Goal: Task Accomplishment & Management: Manage account settings

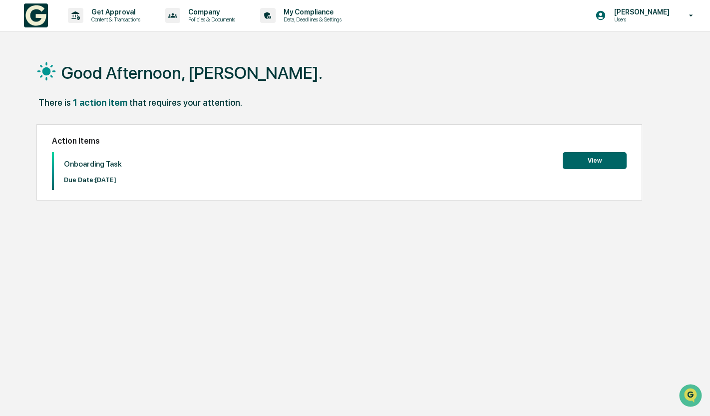
click at [611, 163] on button "View" at bounding box center [595, 160] width 64 height 17
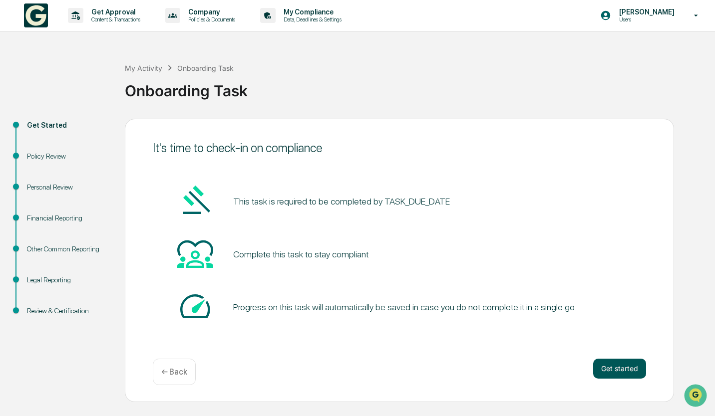
click at [623, 372] on button "Get started" at bounding box center [619, 369] width 53 height 20
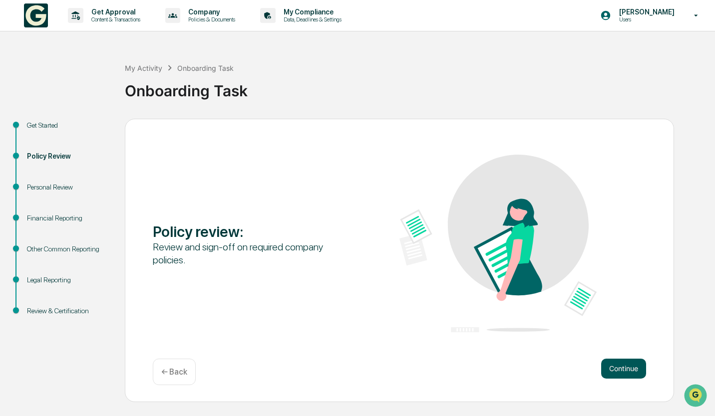
click at [625, 372] on button "Continue" at bounding box center [623, 369] width 45 height 20
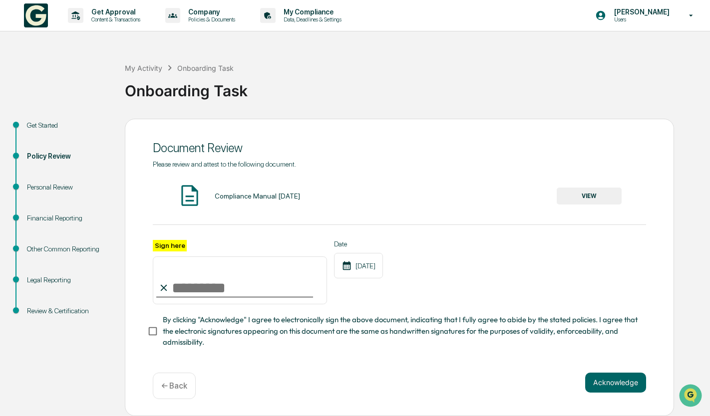
scroll to position [4, 0]
drag, startPoint x: 171, startPoint y: 288, endPoint x: 185, endPoint y: 267, distance: 26.0
click at [185, 267] on input "Sign here" at bounding box center [240, 281] width 174 height 48
type input "**********"
click at [630, 388] on button "Acknowledge" at bounding box center [615, 383] width 61 height 20
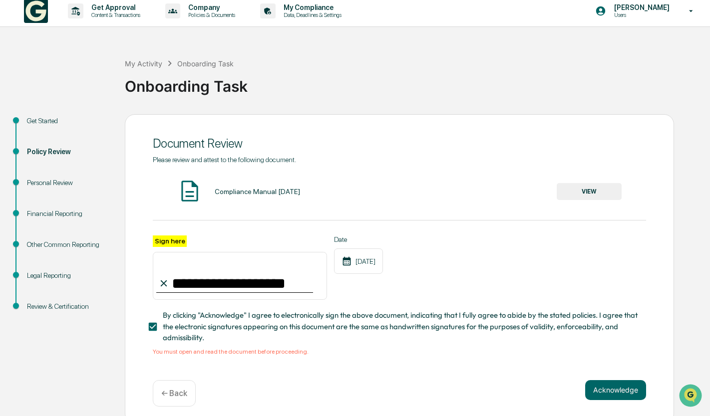
scroll to position [16, 0]
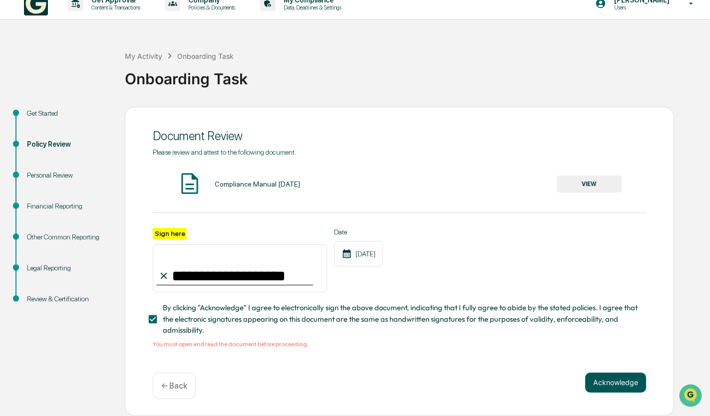
click at [625, 382] on button "Acknowledge" at bounding box center [615, 383] width 61 height 20
click at [571, 176] on button "VIEW" at bounding box center [589, 184] width 65 height 17
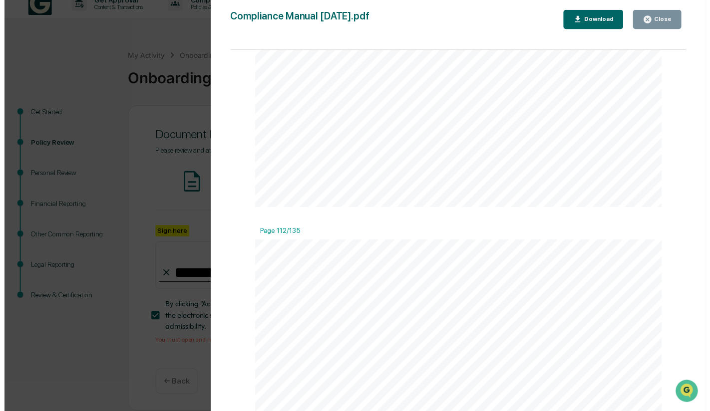
scroll to position [62897, 0]
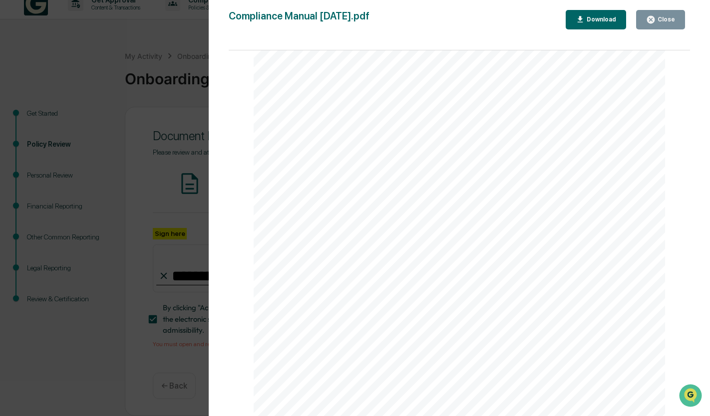
click at [674, 21] on div "Close" at bounding box center [664, 19] width 19 height 7
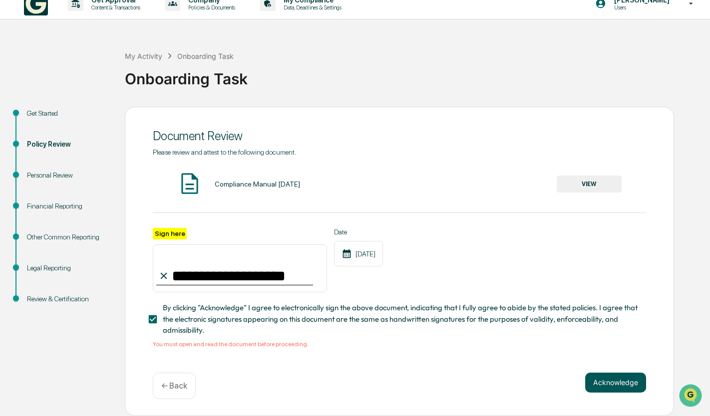
click at [639, 379] on button "Acknowledge" at bounding box center [615, 383] width 61 height 20
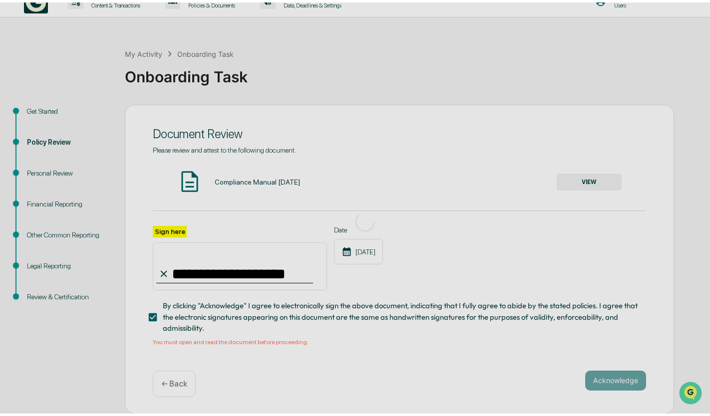
scroll to position [0, 0]
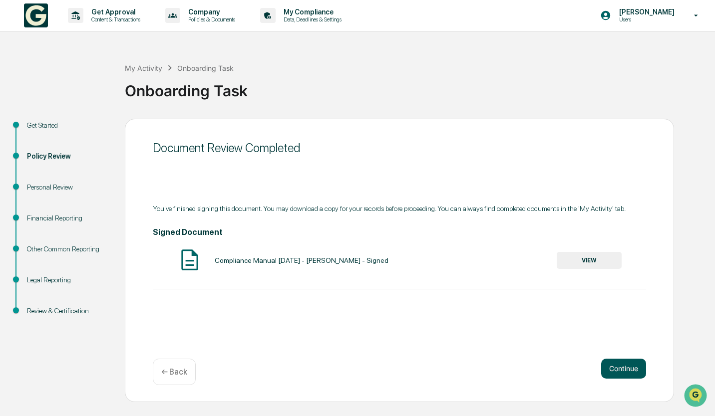
click at [623, 367] on button "Continue" at bounding box center [623, 369] width 45 height 20
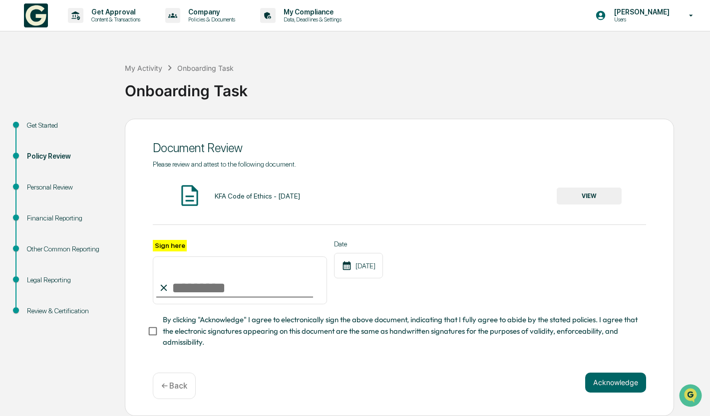
click at [249, 286] on input "Sign here" at bounding box center [240, 281] width 174 height 48
type input "**********"
click at [617, 385] on button "Acknowledge" at bounding box center [615, 383] width 61 height 20
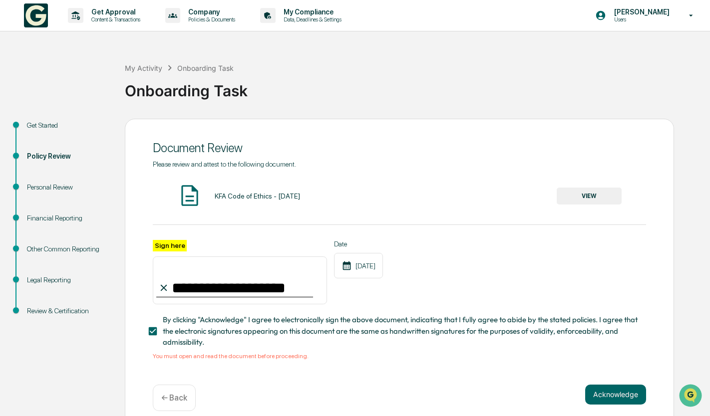
click at [603, 192] on button "VIEW" at bounding box center [589, 196] width 65 height 17
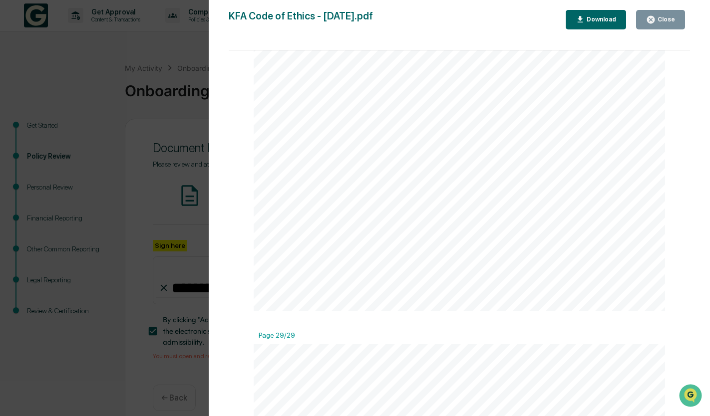
scroll to position [16, 0]
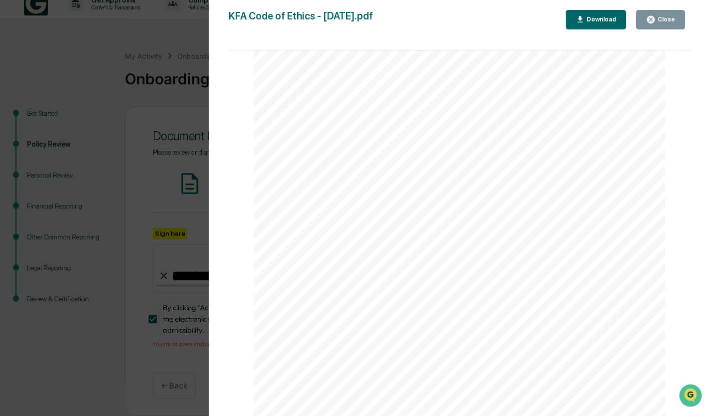
click at [638, 206] on div "Gifts and Entertainment Reporting Form I gave / received a gift / entertainment…" at bounding box center [459, 150] width 411 height 533
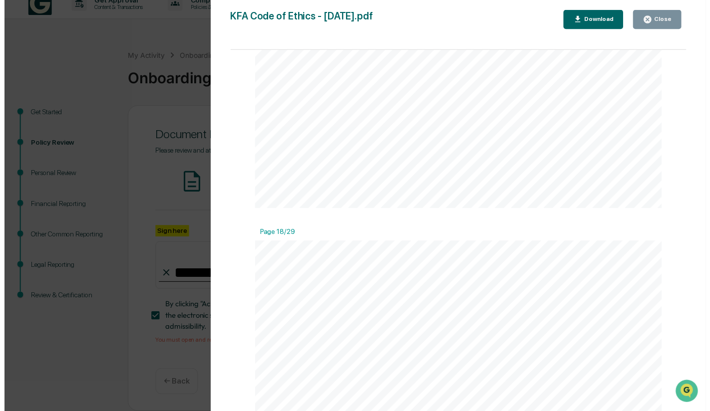
scroll to position [9585, 0]
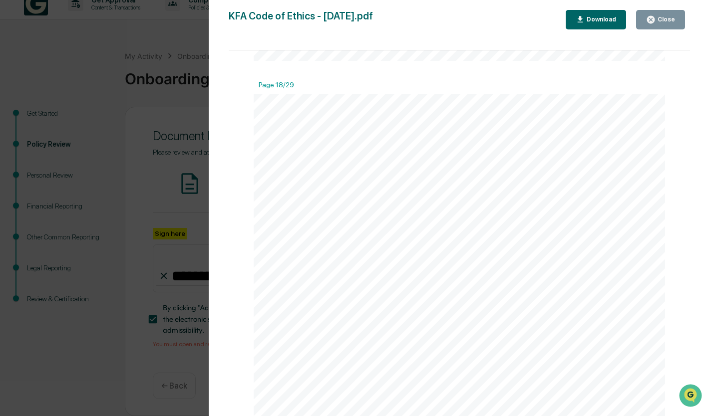
click at [663, 16] on div "Close" at bounding box center [664, 19] width 19 height 7
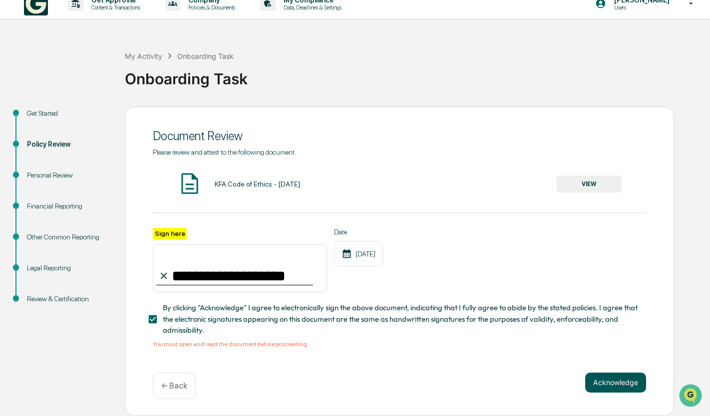
click at [617, 373] on button "Acknowledge" at bounding box center [615, 383] width 61 height 20
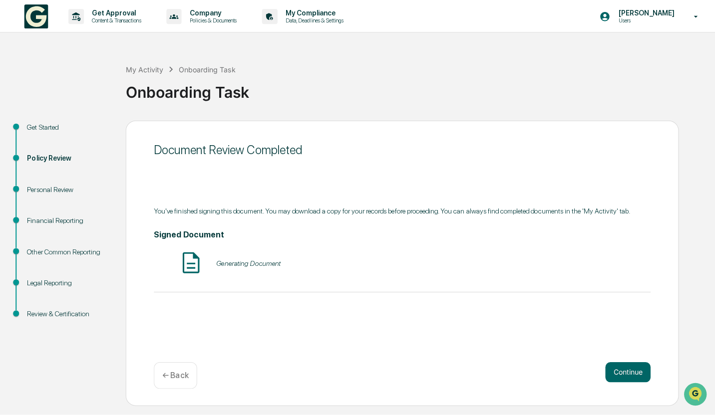
scroll to position [0, 0]
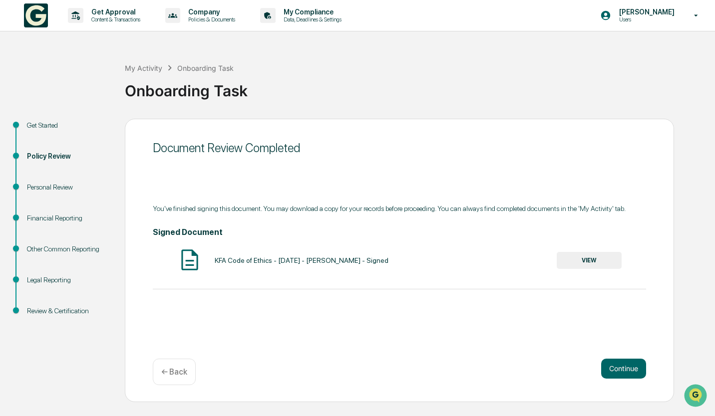
click at [649, 363] on div "Document Review Completed You've finished signing this document. You may downlo…" at bounding box center [399, 261] width 549 height 284
click at [632, 365] on button "Continue" at bounding box center [623, 369] width 45 height 20
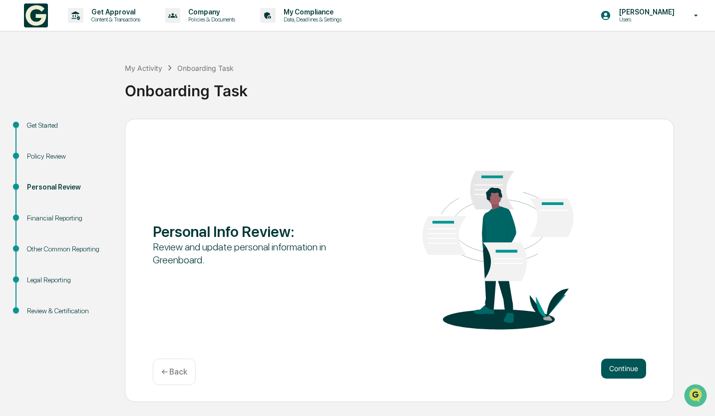
click at [609, 364] on button "Continue" at bounding box center [623, 369] width 45 height 20
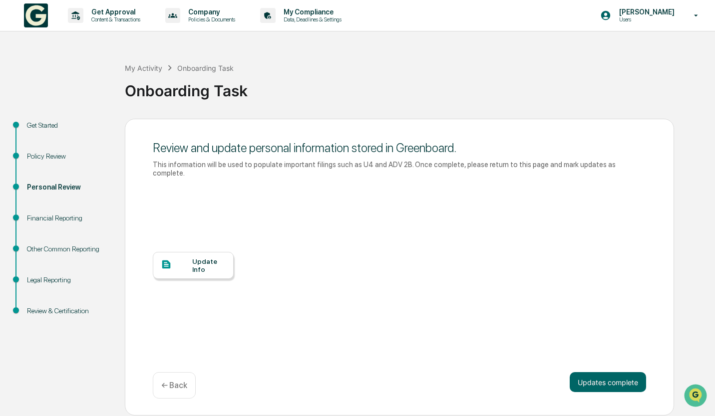
click at [202, 258] on div "Update Info" at bounding box center [208, 266] width 33 height 16
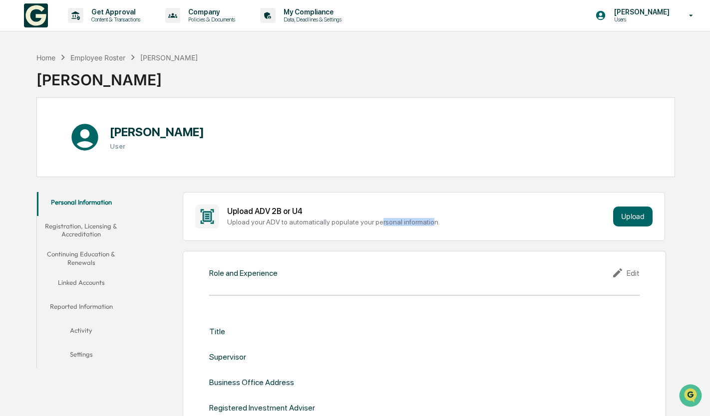
drag, startPoint x: 377, startPoint y: 221, endPoint x: 426, endPoint y: 222, distance: 48.9
click at [426, 222] on div "Upload your ADV to automatically populate your personal information." at bounding box center [418, 222] width 382 height 8
drag, startPoint x: 426, startPoint y: 222, endPoint x: 468, endPoint y: 215, distance: 43.0
click at [468, 215] on div "Upload ADV 2B or U4" at bounding box center [418, 211] width 382 height 9
click at [385, 269] on div "Role and Experience Edit" at bounding box center [424, 273] width 430 height 12
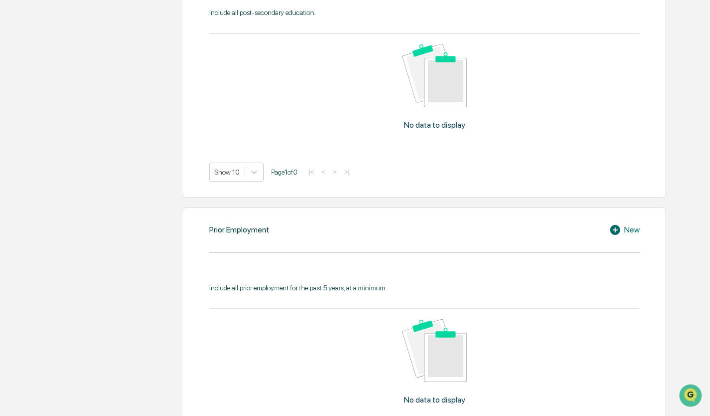
scroll to position [649, 0]
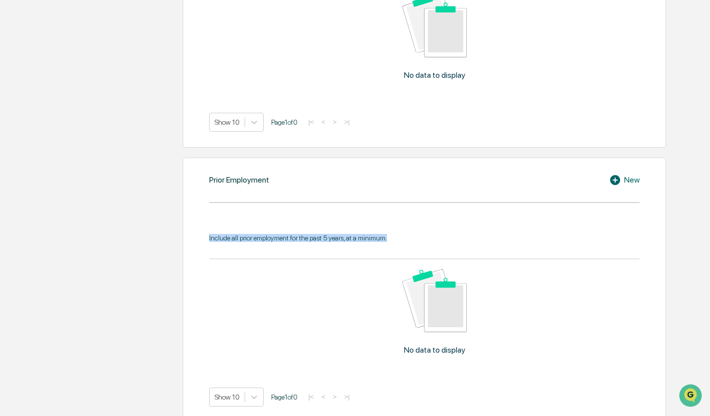
drag, startPoint x: 208, startPoint y: 239, endPoint x: 406, endPoint y: 231, distance: 197.8
click at [406, 231] on div "Prior Employment New Include all prior employment for the past 5 years, at a mi…" at bounding box center [425, 290] width 484 height 265
drag, startPoint x: 406, startPoint y: 231, endPoint x: 458, endPoint y: 226, distance: 52.6
click at [458, 226] on div "Include all prior employment for the past 5 years, at a minimum. No data to dis…" at bounding box center [424, 313] width 430 height 188
click at [456, 221] on div "Include all prior employment for the past 5 years, at a minimum. No data to dis…" at bounding box center [424, 313] width 430 height 188
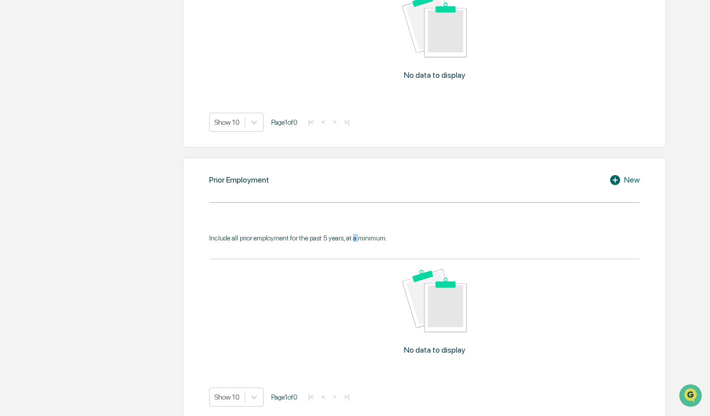
drag, startPoint x: 354, startPoint y: 240, endPoint x: 360, endPoint y: 242, distance: 6.3
click at [360, 242] on div "Include all prior employment for the past 5 years, at a minimum." at bounding box center [424, 238] width 430 height 8
drag, startPoint x: 360, startPoint y: 242, endPoint x: 362, endPoint y: 254, distance: 12.6
click at [362, 254] on div "Include all prior employment for the past 5 years, at a minimum. No data to dis…" at bounding box center [424, 320] width 430 height 173
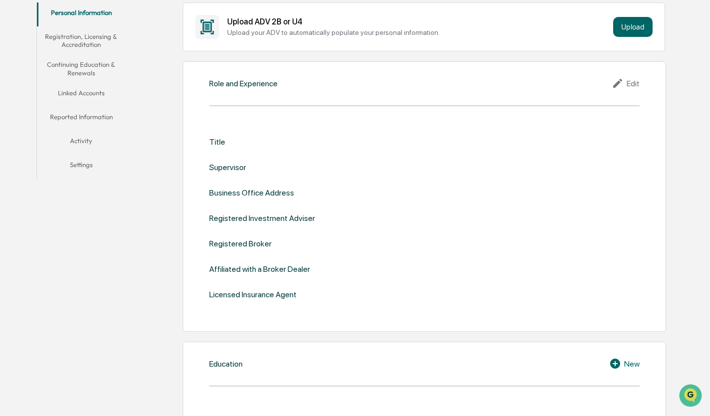
scroll to position [0, 0]
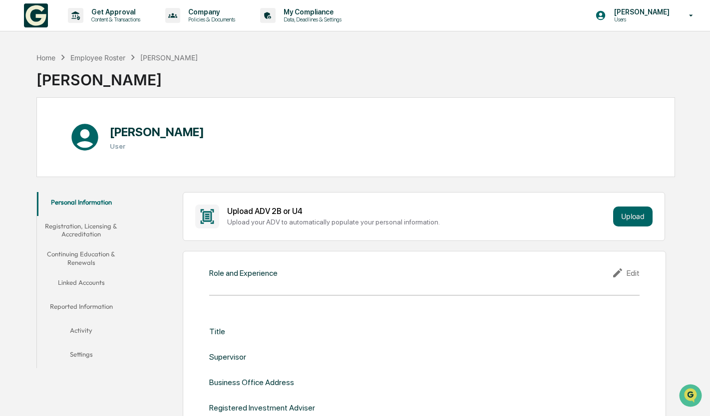
drag, startPoint x: 245, startPoint y: 79, endPoint x: 20, endPoint y: 64, distance: 225.1
drag, startPoint x: 20, startPoint y: 64, endPoint x: 304, endPoint y: 83, distance: 285.1
click at [304, 83] on div "Home Employee Roster Nicole Parascondala Nicole Parascondala" at bounding box center [355, 72] width 639 height 50
click at [327, 79] on div "Home Employee Roster Nicole Parascondala Nicole Parascondala" at bounding box center [355, 72] width 639 height 50
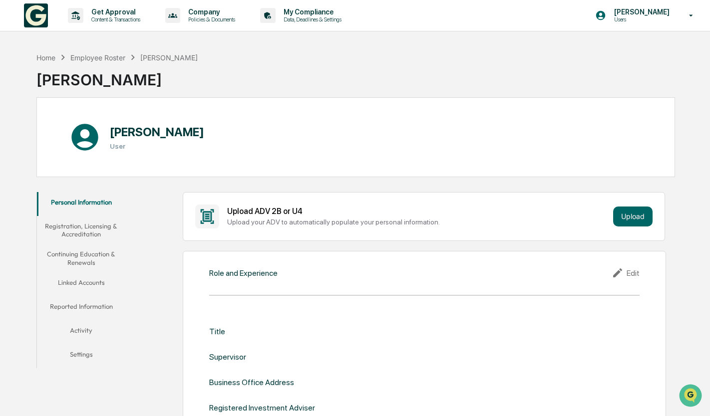
click at [325, 281] on div "Role and Experience Edit Title Supervisor Business Office Address Registered In…" at bounding box center [425, 386] width 484 height 271
click at [64, 228] on button "Registration, Licensing & Accreditation" at bounding box center [81, 230] width 89 height 28
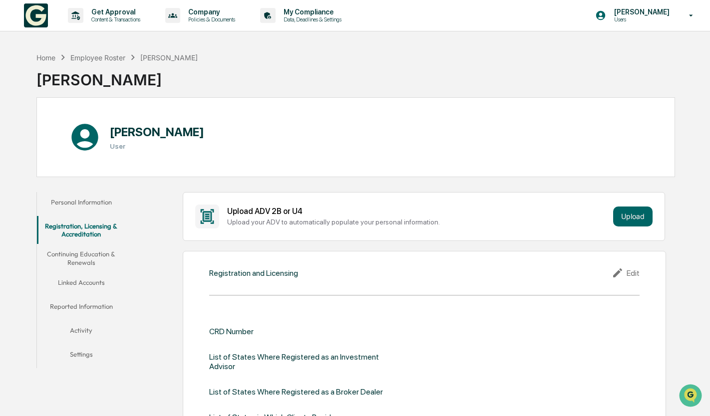
click at [83, 255] on button "Continuing Education & Renewals" at bounding box center [81, 258] width 89 height 28
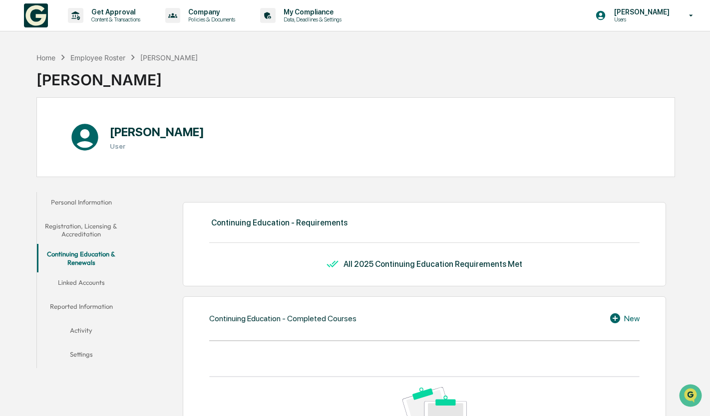
click at [82, 286] on button "Linked Accounts" at bounding box center [81, 285] width 89 height 24
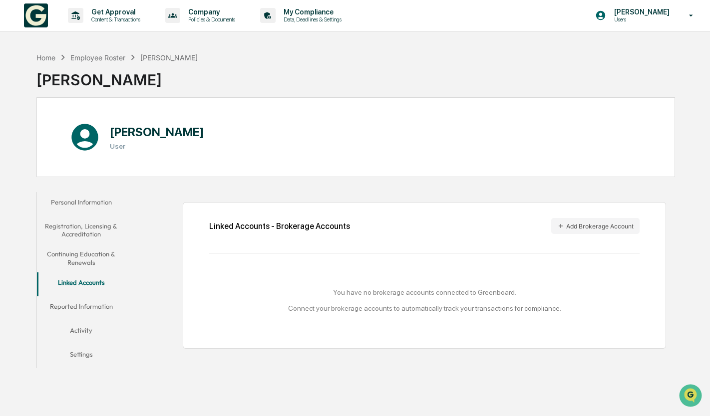
click at [99, 305] on button "Reported Information" at bounding box center [81, 308] width 89 height 24
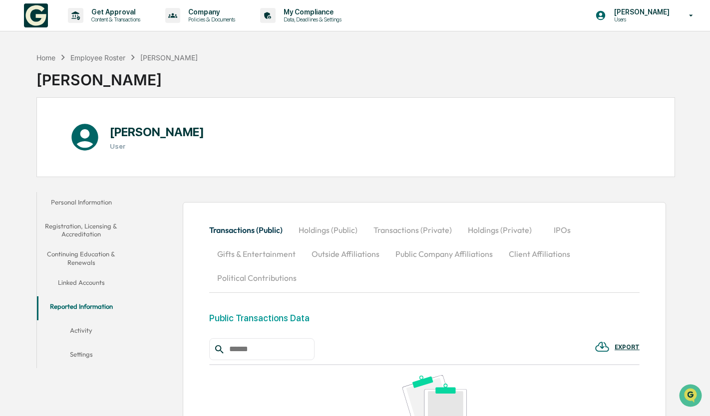
scroll to position [161, 0]
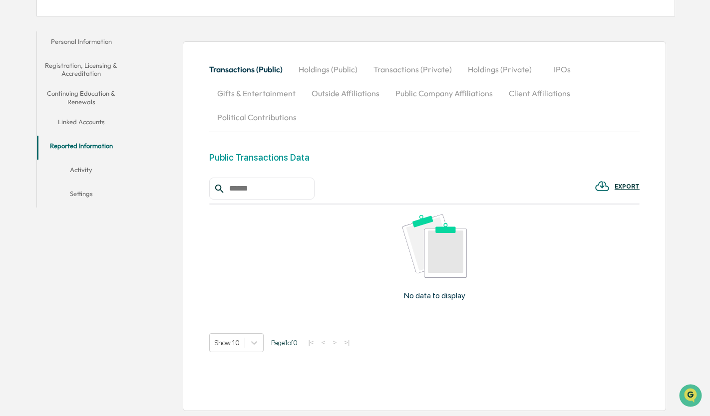
click at [89, 173] on button "Activity" at bounding box center [81, 172] width 89 height 24
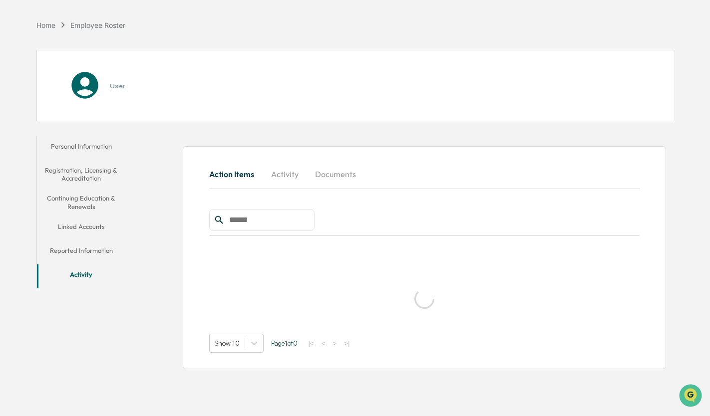
scroll to position [47, 0]
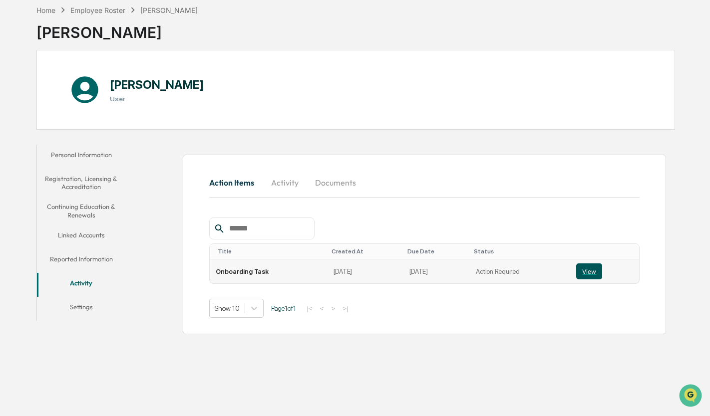
click at [595, 275] on button "View" at bounding box center [589, 272] width 26 height 16
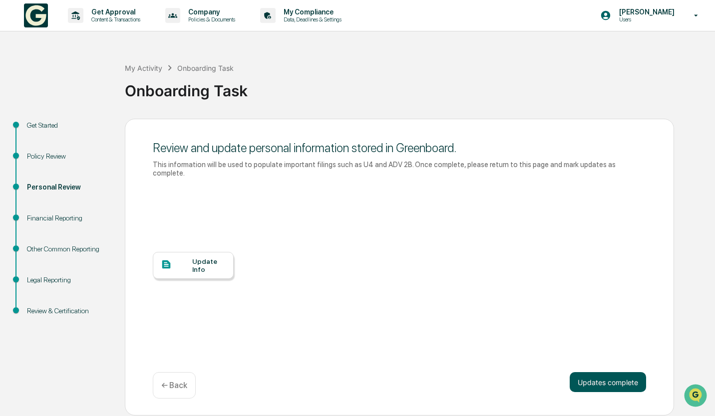
click at [628, 372] on button "Updates complete" at bounding box center [608, 382] width 76 height 20
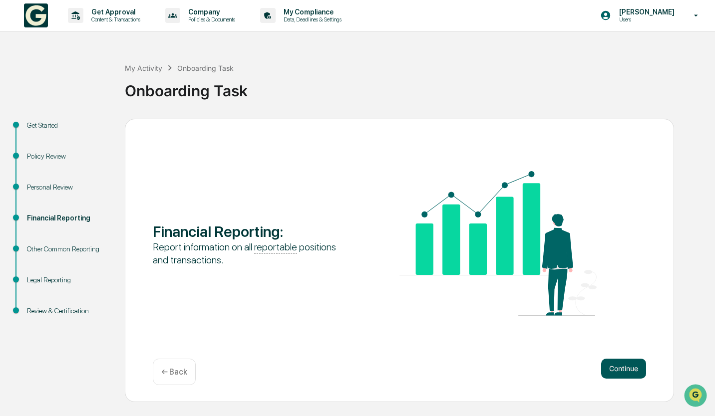
click at [631, 374] on button "Continue" at bounding box center [623, 369] width 45 height 20
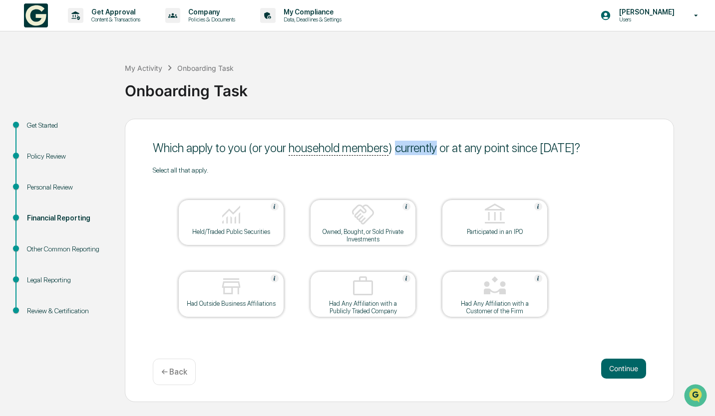
drag, startPoint x: 396, startPoint y: 146, endPoint x: 438, endPoint y: 144, distance: 41.5
click at [438, 144] on div "Which apply to you (or your household members ) currently or at any point since…" at bounding box center [399, 148] width 493 height 14
drag, startPoint x: 438, startPoint y: 144, endPoint x: 486, endPoint y: 150, distance: 48.8
click at [475, 151] on div "Which apply to you (or your household members ) currently or at any point since…" at bounding box center [399, 148] width 493 height 14
drag, startPoint x: 627, startPoint y: 138, endPoint x: 631, endPoint y: 142, distance: 5.7
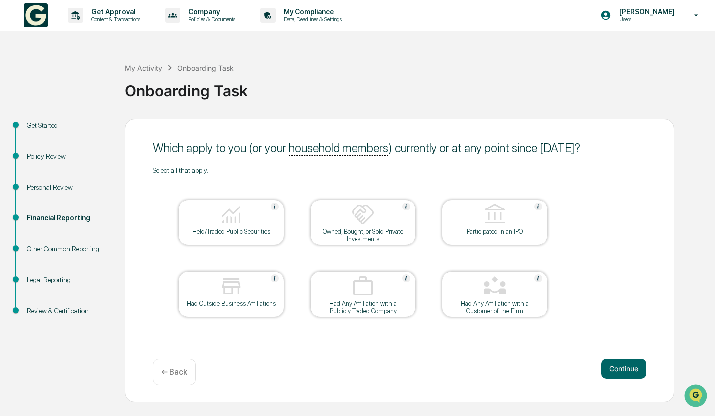
click at [628, 138] on div "Which apply to you (or your household members ) currently or at any point since…" at bounding box center [399, 148] width 493 height 24
click at [622, 149] on div "Which apply to you (or your household members ) currently or at any point since…" at bounding box center [399, 148] width 493 height 14
drag, startPoint x: 622, startPoint y: 149, endPoint x: 526, endPoint y: 145, distance: 96.4
click at [526, 145] on div "Which apply to you (or your household members ) currently or at any point since…" at bounding box center [399, 148] width 493 height 14
drag, startPoint x: 526, startPoint y: 145, endPoint x: 582, endPoint y: 132, distance: 58.0
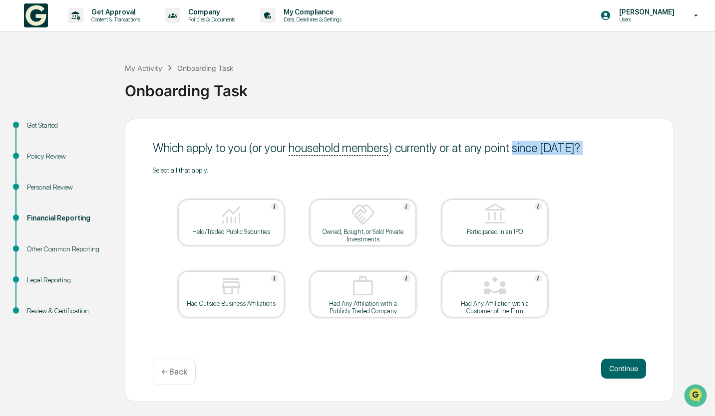
click at [582, 132] on div "Which apply to you (or your household members ) currently or at any point since…" at bounding box center [399, 261] width 549 height 284
click at [628, 364] on button "Continue" at bounding box center [623, 369] width 45 height 20
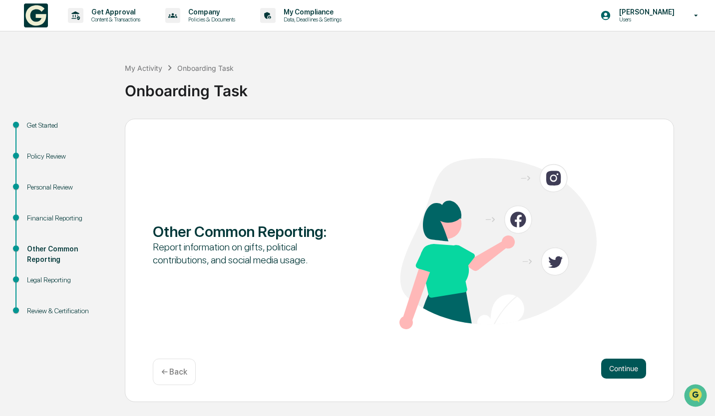
click at [624, 368] on button "Continue" at bounding box center [623, 369] width 45 height 20
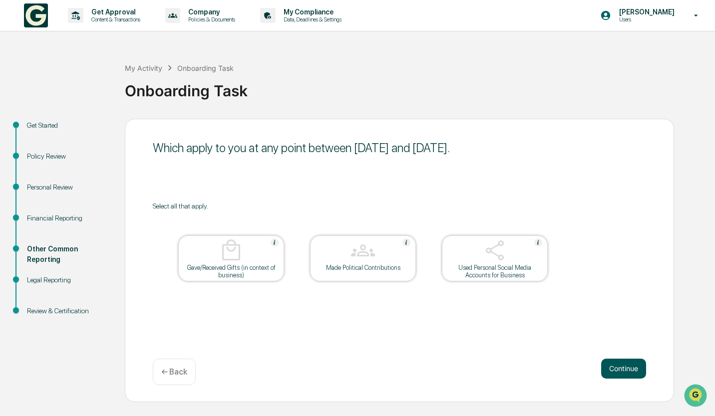
click at [626, 370] on button "Continue" at bounding box center [623, 369] width 45 height 20
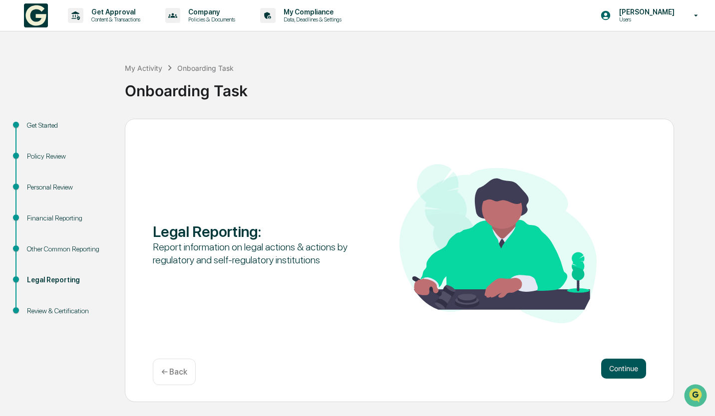
click at [641, 367] on button "Continue" at bounding box center [623, 369] width 45 height 20
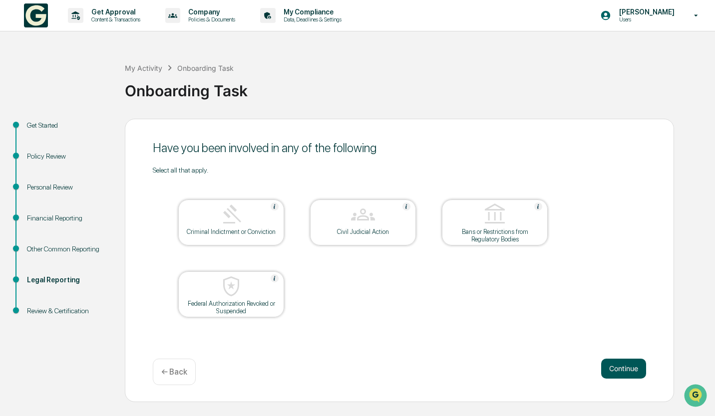
click at [633, 363] on button "Continue" at bounding box center [623, 369] width 45 height 20
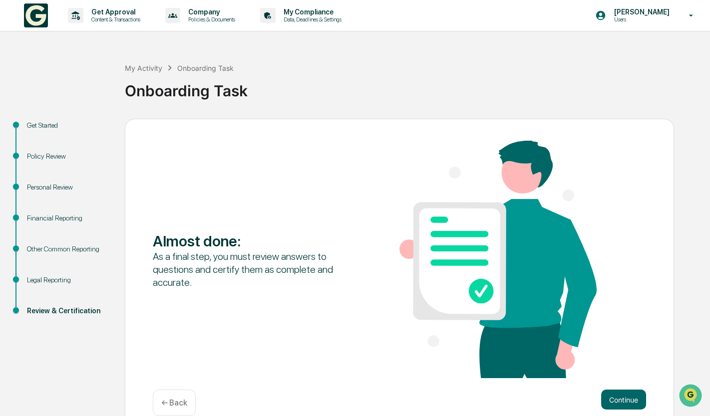
click at [646, 382] on div "Almost done : As a final step, you must review answers to questions and certify…" at bounding box center [399, 276] width 549 height 315
click at [634, 392] on button "Continue" at bounding box center [623, 400] width 45 height 20
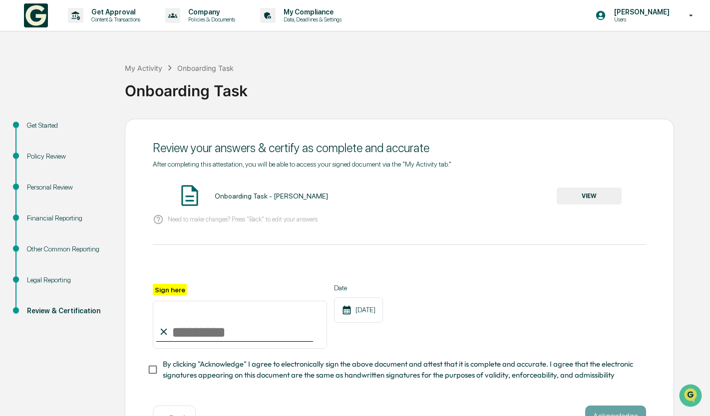
click at [236, 344] on input "Sign here" at bounding box center [240, 325] width 174 height 48
type input "**********"
click at [602, 373] on span "By clicking "Acknowledge" I agree to electronically sign the above document and…" at bounding box center [400, 370] width 475 height 22
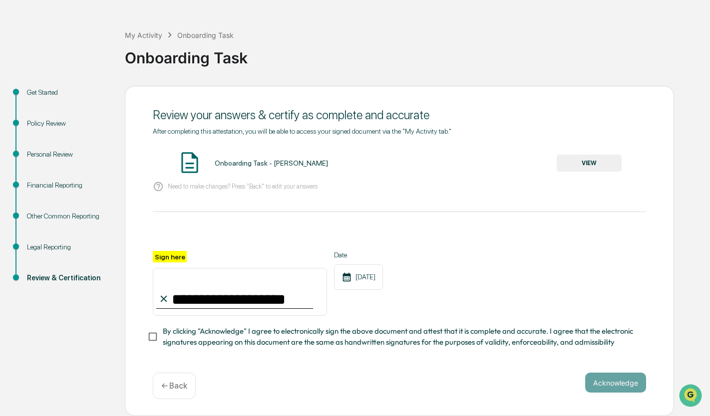
click at [614, 155] on button "VIEW" at bounding box center [589, 163] width 65 height 17
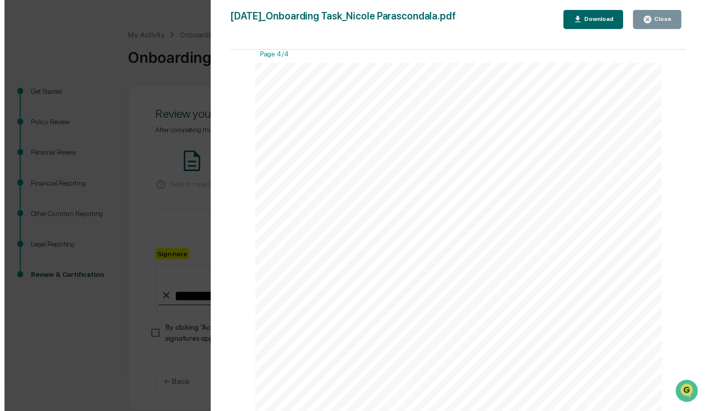
scroll to position [2083, 0]
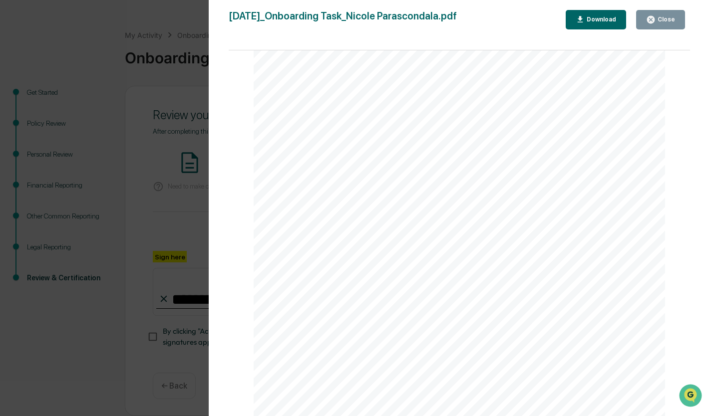
click at [674, 20] on div "Close" at bounding box center [664, 19] width 19 height 7
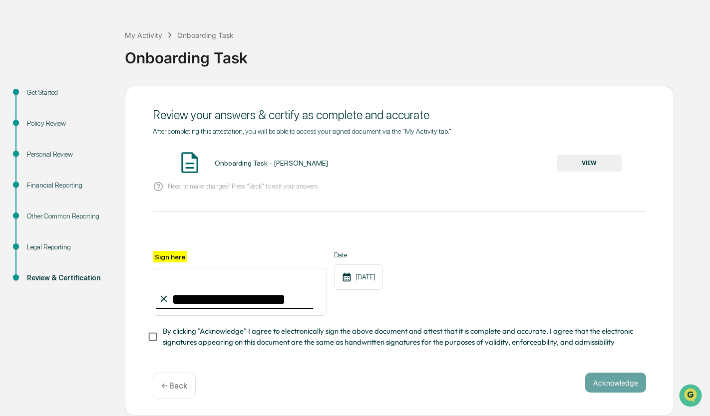
click at [197, 177] on div "Need to make changes? Press "Back" to edit your answers" at bounding box center [399, 187] width 493 height 20
click at [271, 183] on p "Need to make changes? Press "Back" to edit your answers" at bounding box center [243, 186] width 150 height 7
click at [346, 177] on div "Need to make changes? Press "Back" to edit your answers" at bounding box center [399, 187] width 493 height 20
click at [614, 378] on button "Acknowledge" at bounding box center [615, 383] width 61 height 20
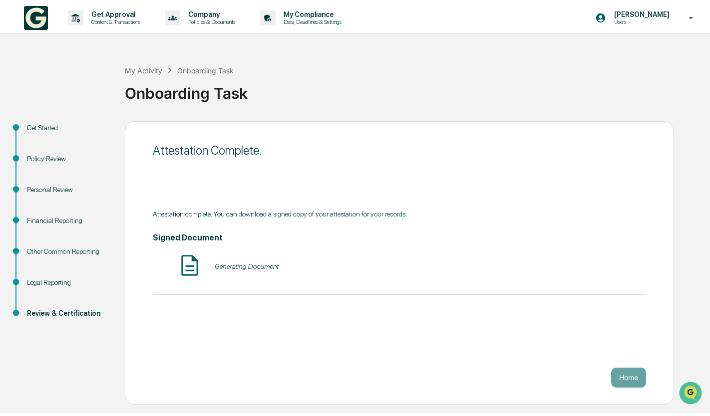
scroll to position [0, 0]
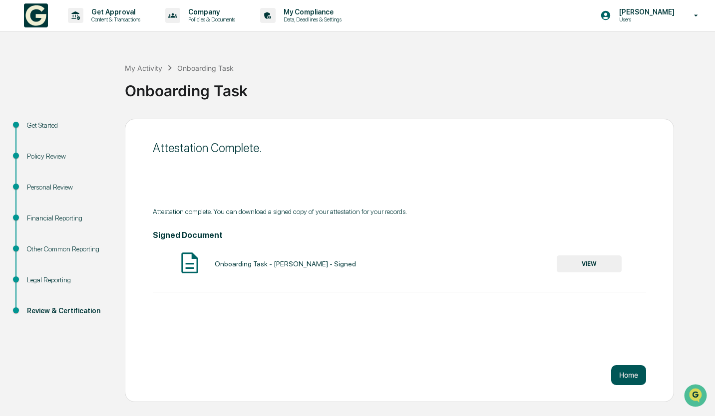
click at [633, 370] on button "Home" at bounding box center [628, 375] width 35 height 20
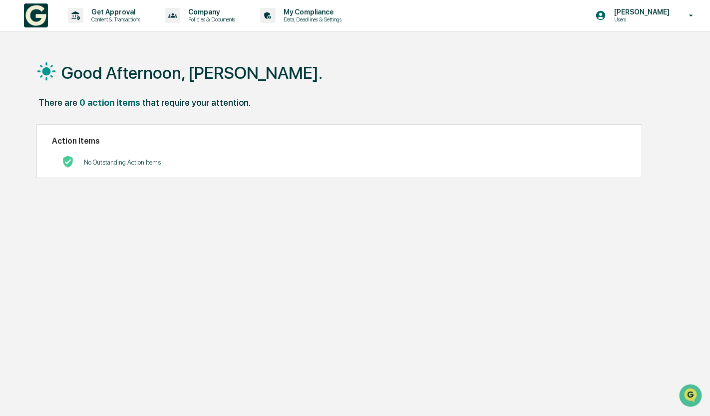
click at [85, 148] on div "Action Items No Outstanding Action Items" at bounding box center [339, 151] width 606 height 54
click at [121, 15] on p "Get Approval" at bounding box center [114, 12] width 62 height 8
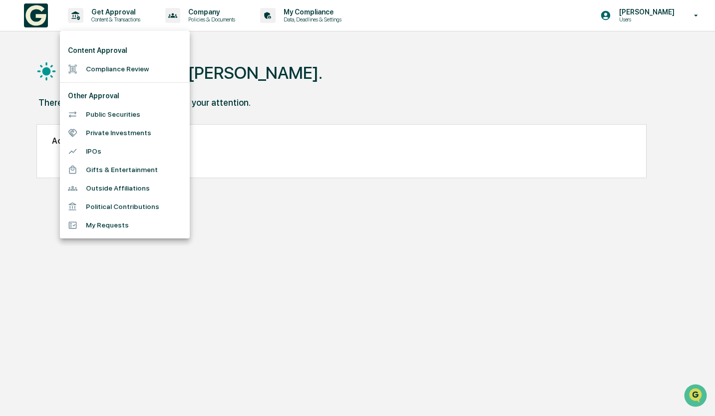
click at [217, 16] on div at bounding box center [357, 208] width 715 height 416
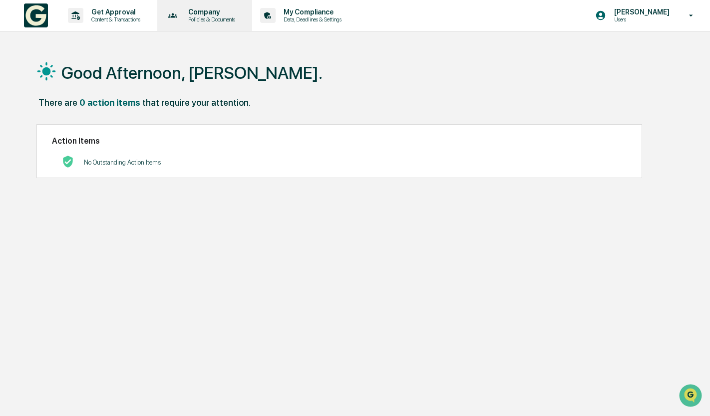
click at [175, 13] on icon at bounding box center [172, 15] width 15 height 15
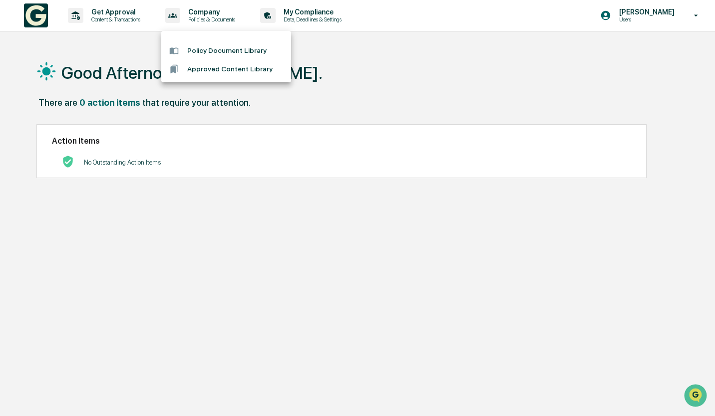
click at [292, 18] on div at bounding box center [357, 208] width 715 height 416
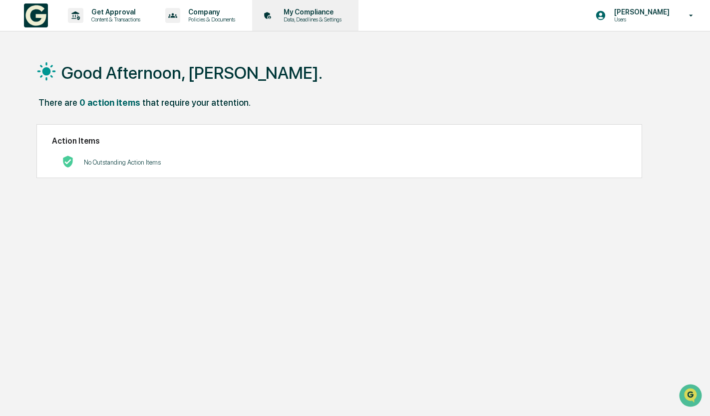
click at [275, 16] on icon at bounding box center [267, 15] width 15 height 15
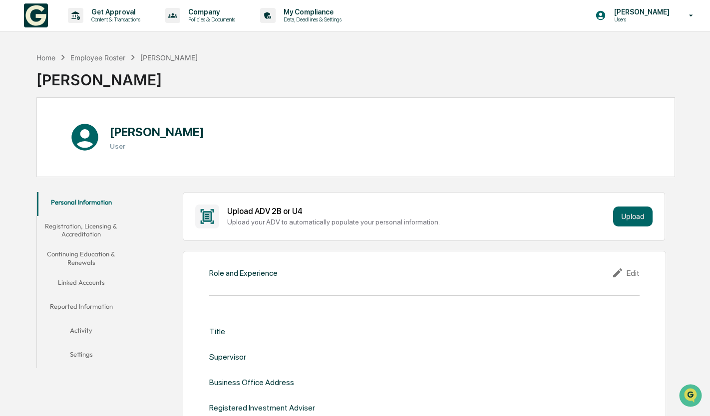
click at [119, 146] on h3 "User" at bounding box center [157, 146] width 94 height 8
click at [620, 13] on p "[PERSON_NAME]" at bounding box center [640, 12] width 68 height 8
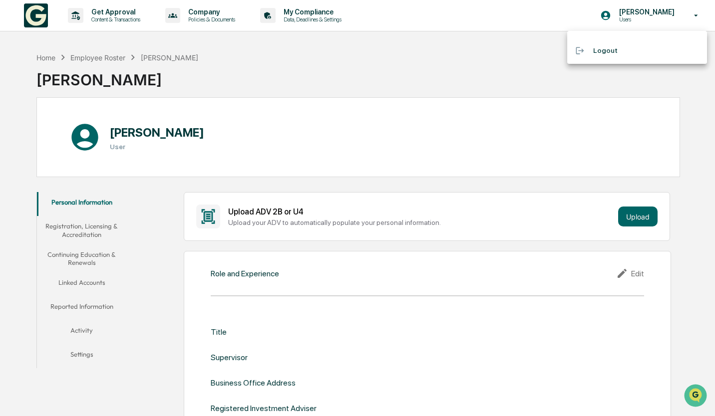
click at [314, 99] on div at bounding box center [357, 208] width 715 height 416
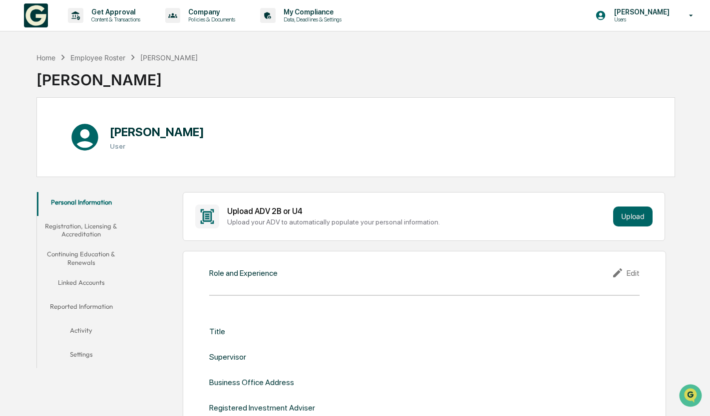
click at [70, 282] on button "Linked Accounts" at bounding box center [81, 285] width 89 height 24
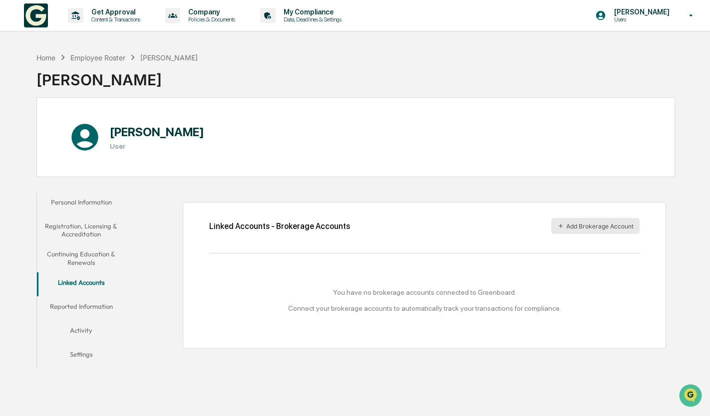
click at [597, 226] on button "Add Brokerage Account" at bounding box center [595, 226] width 88 height 16
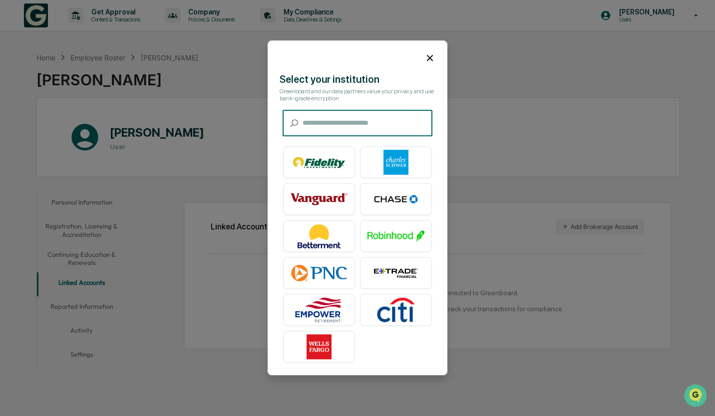
click at [357, 118] on input "text" at bounding box center [367, 123] width 130 height 26
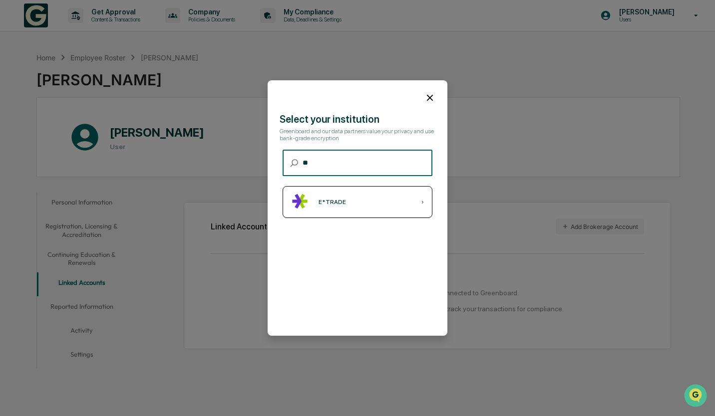
type input "**"
click at [337, 194] on div "E*TRADE ›" at bounding box center [358, 202] width 150 height 32
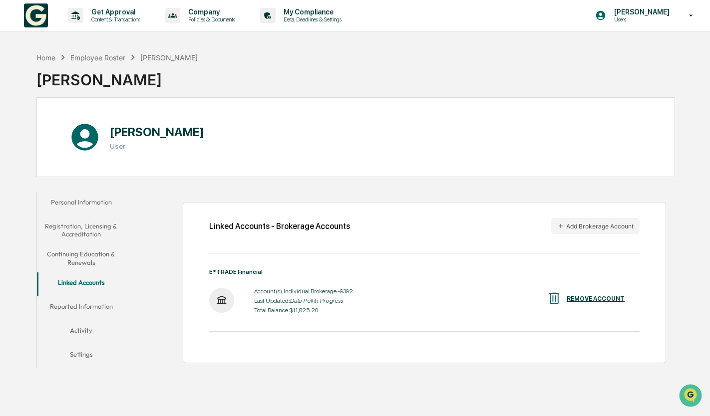
click at [287, 295] on div "Account(s): Individual Brokerage -9392" at bounding box center [303, 291] width 99 height 7
click at [350, 304] on div "Account(s): Individual Brokerage -9392 Last Updated: Data Pull In Progress Tota…" at bounding box center [424, 301] width 430 height 31
click at [341, 297] on div "Account(s): Individual Brokerage -9392 Last Updated: Data Pull In Progress Tota…" at bounding box center [303, 301] width 99 height 31
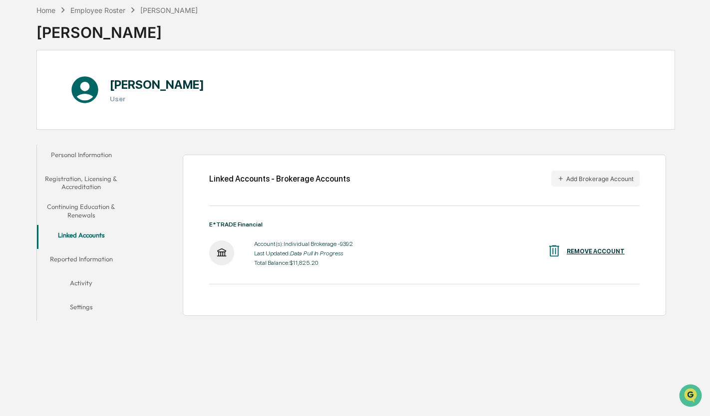
click at [75, 260] on button "Reported Information" at bounding box center [81, 261] width 89 height 24
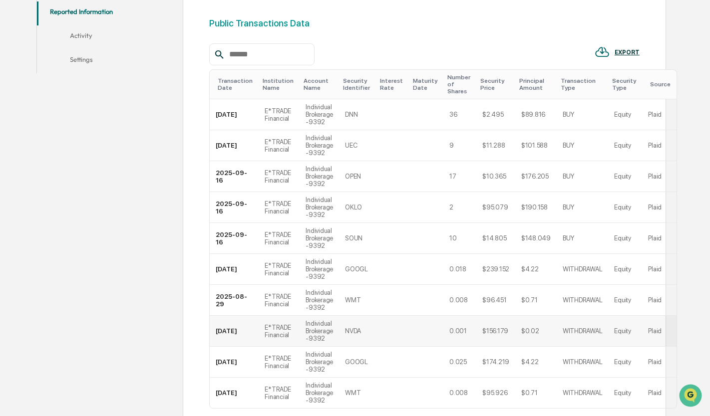
scroll to position [345, 0]
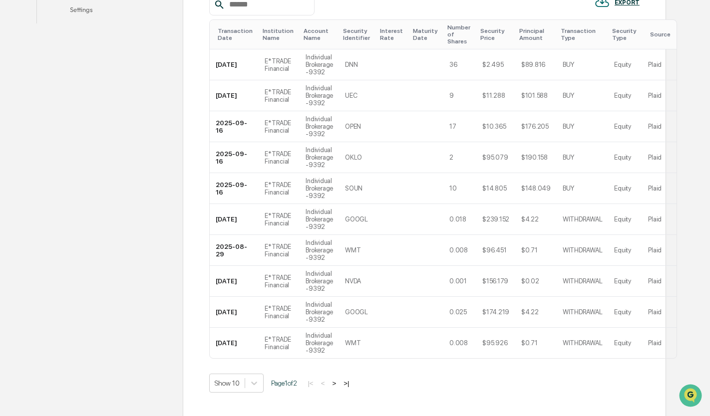
click at [297, 387] on span "Page 1 of 2" at bounding box center [284, 383] width 26 height 8
click at [339, 388] on button ">" at bounding box center [334, 383] width 10 height 8
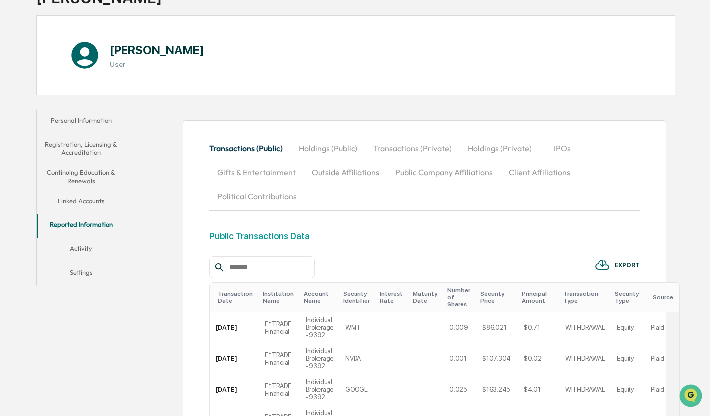
scroll to position [0, 0]
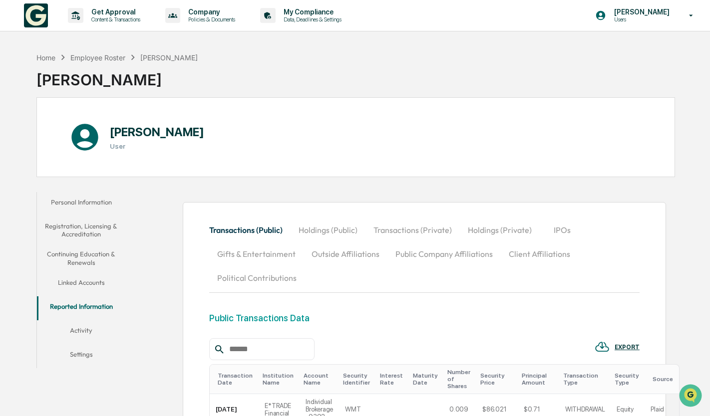
click at [326, 231] on button "Holdings (Public)" at bounding box center [327, 230] width 75 height 24
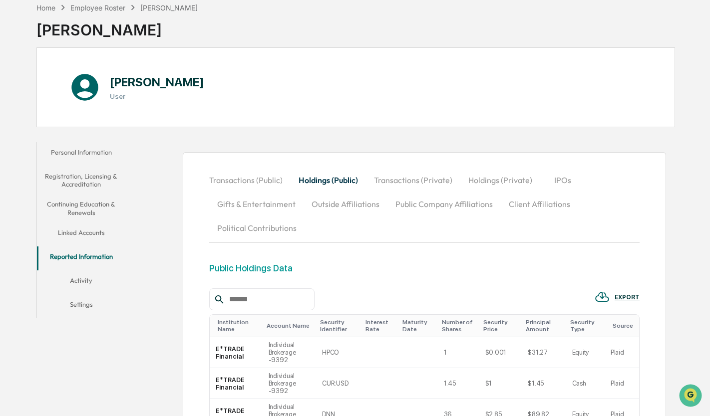
scroll to position [100, 0]
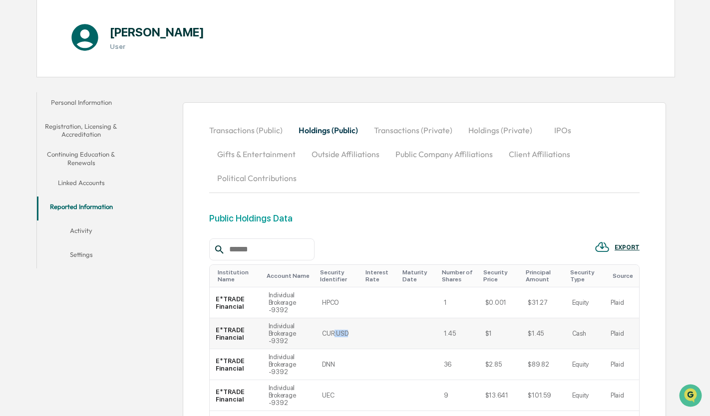
drag, startPoint x: 352, startPoint y: 323, endPoint x: 383, endPoint y: 320, distance: 30.5
click at [383, 320] on tr "E*TRADE Financial Individual Brokerage -9392 CUR:USD 1.45 $1 $1.45 Cash Plaid" at bounding box center [424, 333] width 429 height 31
drag, startPoint x: 383, startPoint y: 320, endPoint x: 478, endPoint y: 327, distance: 95.6
click at [478, 327] on td "1.45" at bounding box center [458, 333] width 41 height 31
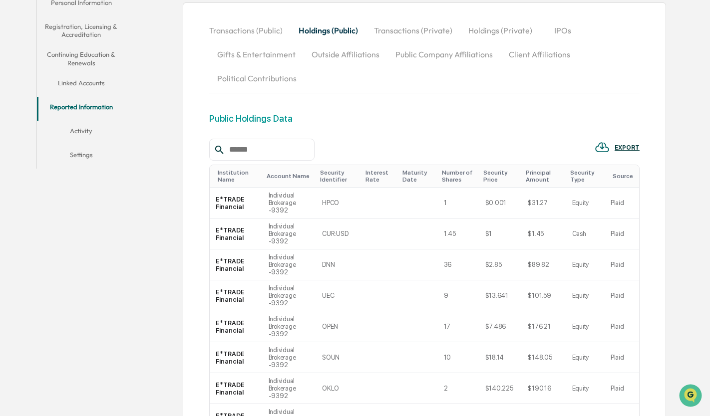
scroll to position [250, 0]
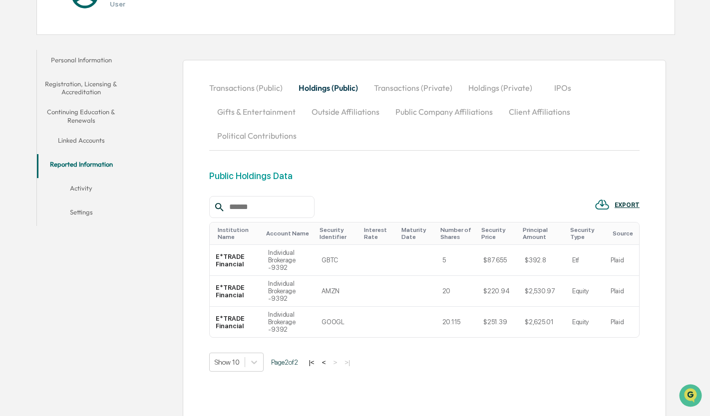
click at [423, 87] on button "Transactions (Private)" at bounding box center [413, 88] width 94 height 24
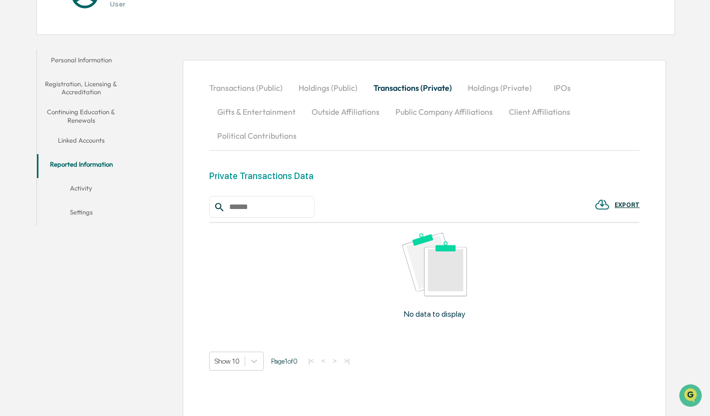
click at [502, 91] on button "Holdings (Private)" at bounding box center [500, 88] width 80 height 24
click at [575, 87] on button "IPOs" at bounding box center [562, 88] width 45 height 24
click at [241, 112] on button "Gifts & Entertainment" at bounding box center [256, 112] width 94 height 24
click at [343, 111] on button "Outside Affiliations" at bounding box center [346, 112] width 84 height 24
click at [425, 114] on button "Public Company Affiliations" at bounding box center [443, 112] width 113 height 24
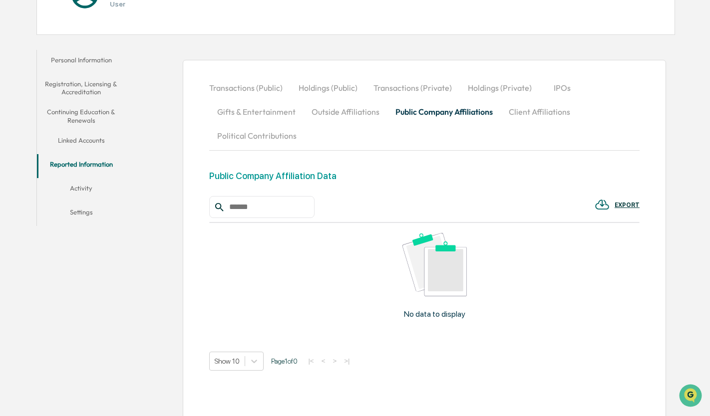
click at [539, 116] on button "Client Affiliations" at bounding box center [539, 112] width 77 height 24
click at [258, 136] on button "Political Contributions" at bounding box center [256, 136] width 95 height 24
click at [91, 189] on button "Activity" at bounding box center [81, 190] width 89 height 24
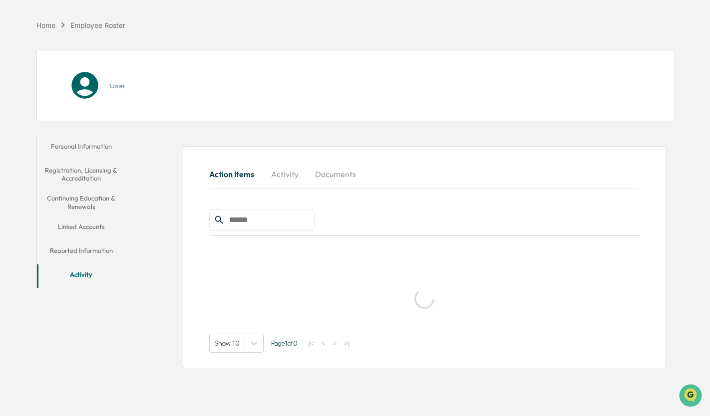
scroll to position [47, 0]
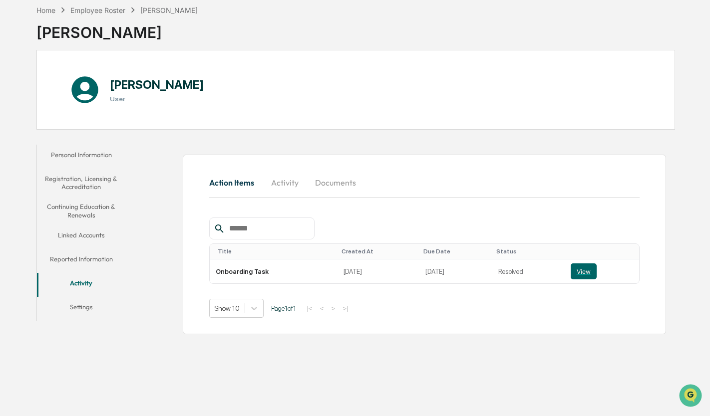
click at [90, 152] on button "Personal Information" at bounding box center [81, 157] width 89 height 24
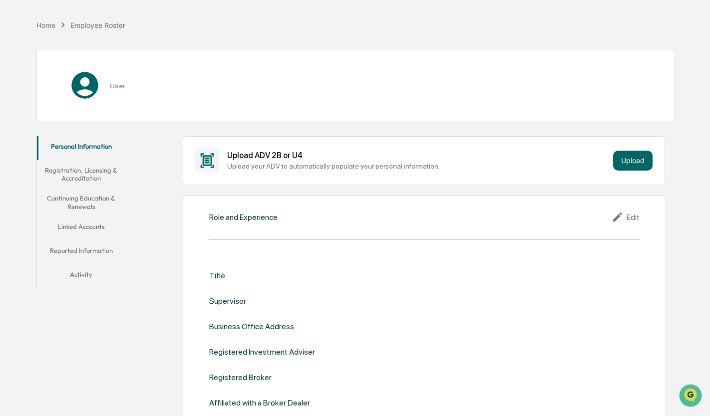
click at [76, 172] on button "Registration, Licensing & Accreditation" at bounding box center [81, 174] width 89 height 28
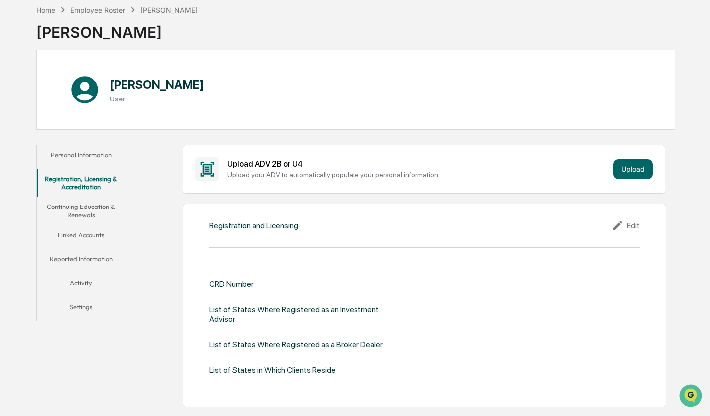
click at [253, 288] on div "CRD Number" at bounding box center [231, 284] width 44 height 9
click at [418, 312] on div "List of States Where Registered as an Investment Advisor" at bounding box center [424, 314] width 430 height 19
click at [252, 230] on div "Registration and Licensing" at bounding box center [253, 225] width 89 height 9
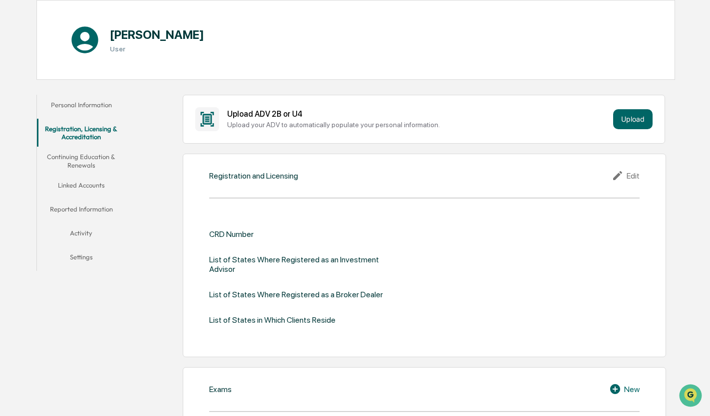
scroll to position [47, 0]
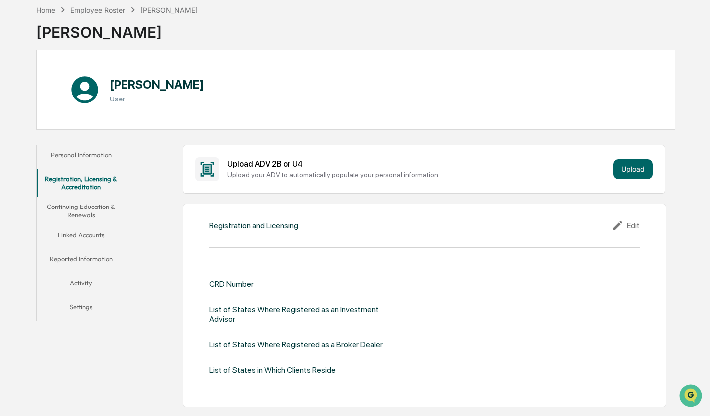
click at [636, 224] on div "Edit" at bounding box center [625, 226] width 28 height 12
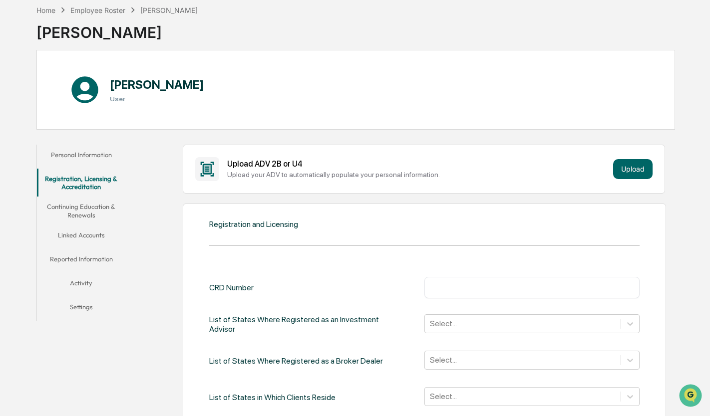
click at [454, 301] on div "CRD Number ​ List of States Where Registered as an Investment Advisor Select...…" at bounding box center [424, 342] width 430 height 130
click at [459, 289] on input "text" at bounding box center [532, 288] width 200 height 10
paste input "*******"
type input "*******"
click at [602, 268] on div "CRD Number ******* ​ List of States Where Registered as an Investment Advisor S…" at bounding box center [424, 352] width 430 height 181
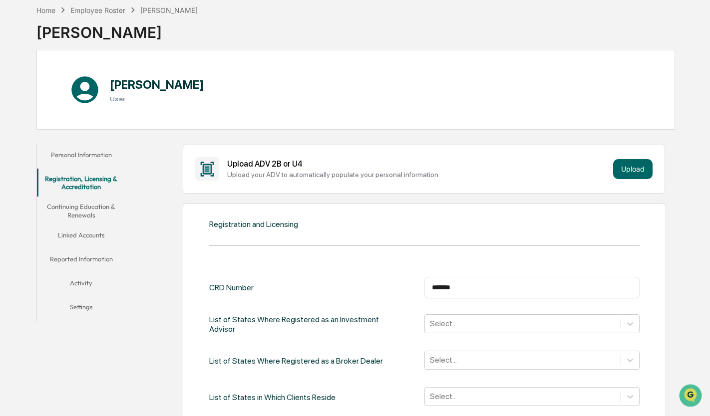
click at [634, 254] on div "Registration and Licensing CRD Number ******* ​ List of States Where Registered…" at bounding box center [425, 332] width 484 height 256
click at [313, 260] on div "Registration and Licensing CRD Number ******* ​ List of States Where Registered…" at bounding box center [425, 332] width 484 height 256
click at [354, 236] on div "Registration and Licensing CRD Number ******* ​ List of States Where Registered…" at bounding box center [425, 332] width 484 height 256
click at [586, 216] on div "Registration and Licensing CRD Number ******* ​ List of States Where Registered…" at bounding box center [425, 332] width 484 height 256
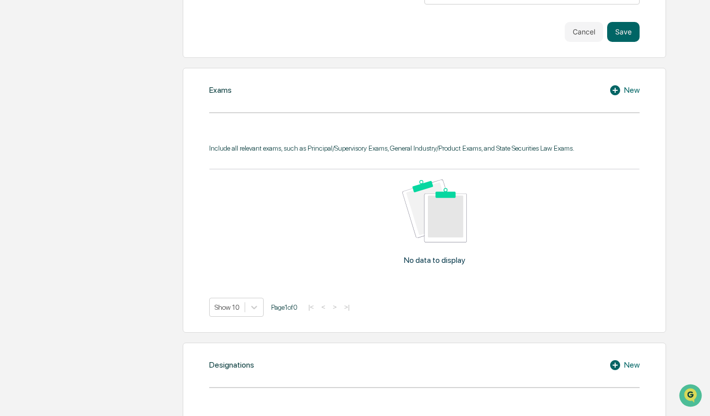
scroll to position [250, 0]
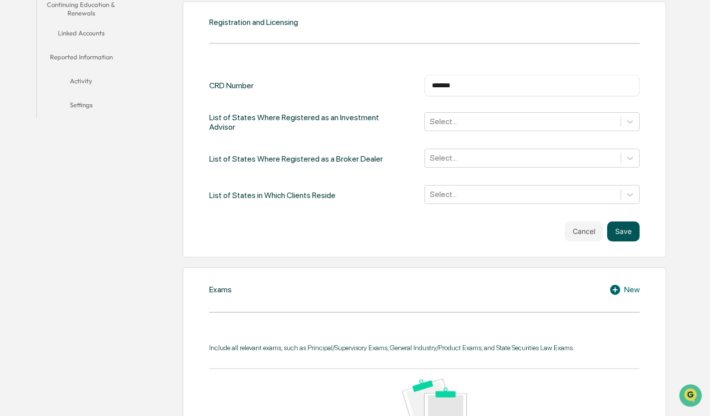
click at [625, 235] on button "Save" at bounding box center [623, 232] width 32 height 20
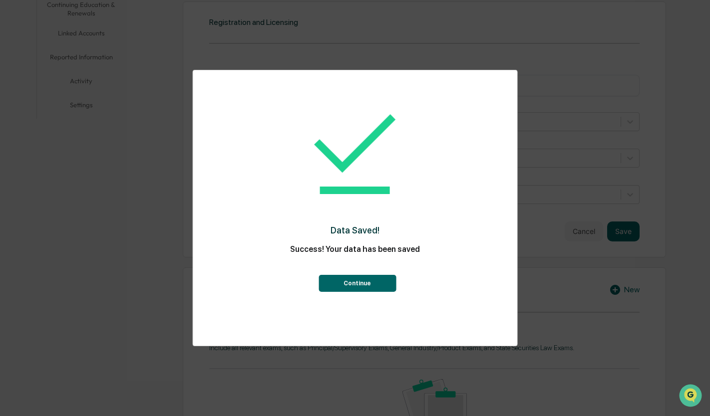
click at [367, 287] on button "Continue" at bounding box center [356, 283] width 77 height 17
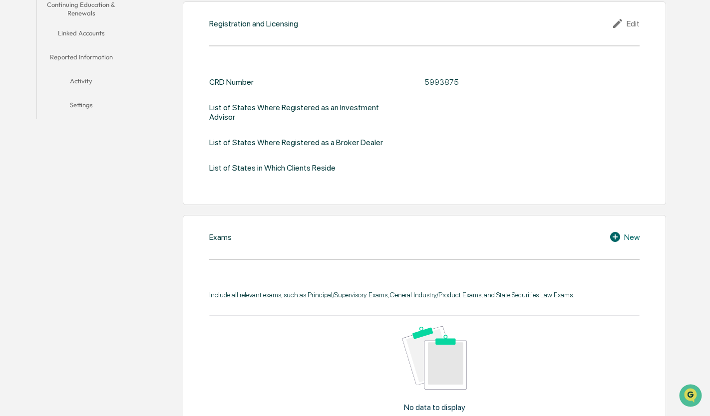
click at [623, 231] on icon at bounding box center [616, 237] width 15 height 12
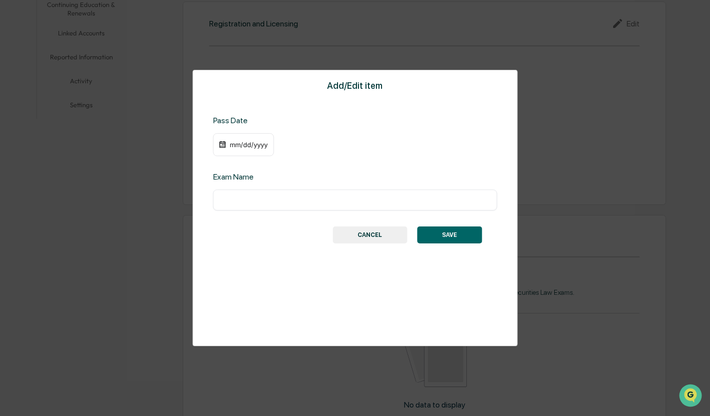
click at [248, 145] on div "mm/dd/yyyy" at bounding box center [249, 145] width 40 height 8
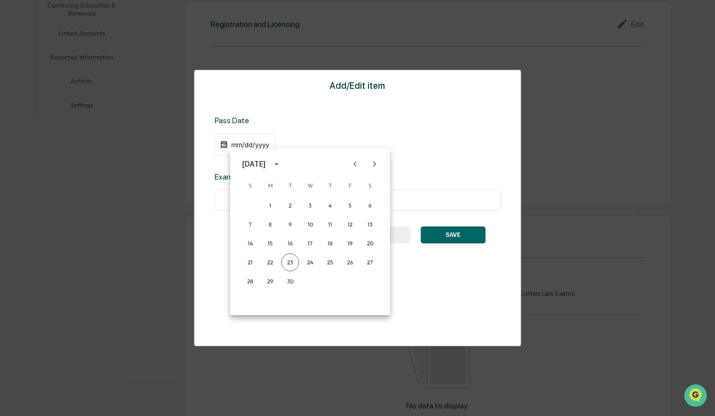
click at [266, 161] on div "September 2025" at bounding box center [253, 164] width 23 height 11
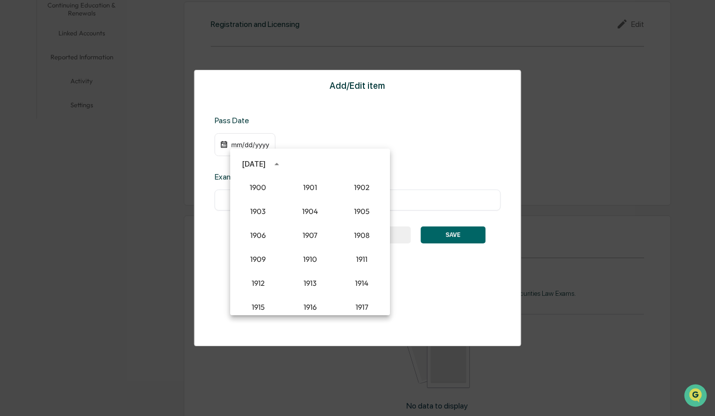
scroll to position [924, 0]
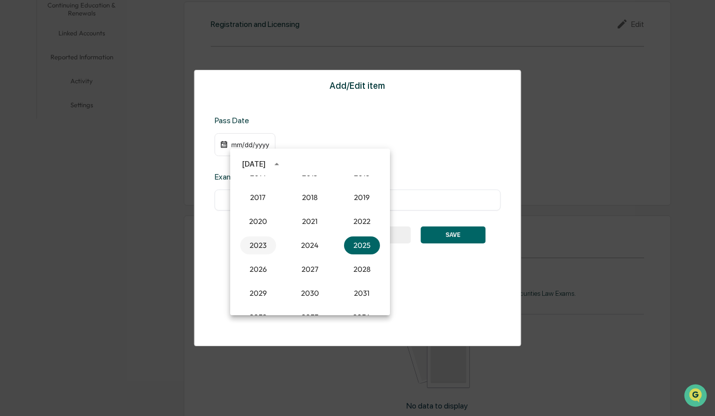
click at [251, 242] on button "2023" at bounding box center [258, 246] width 36 height 18
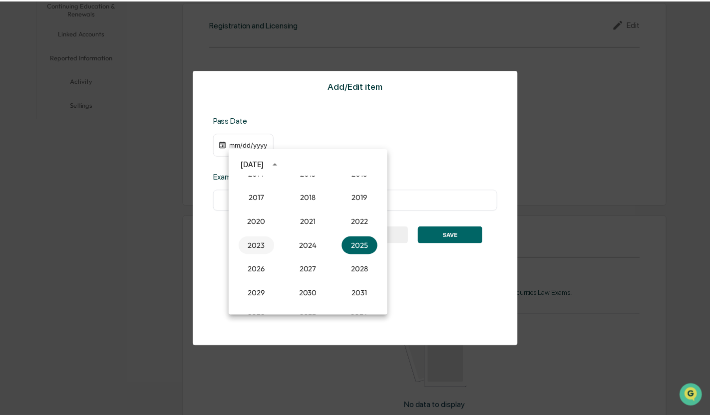
scroll to position [250, 0]
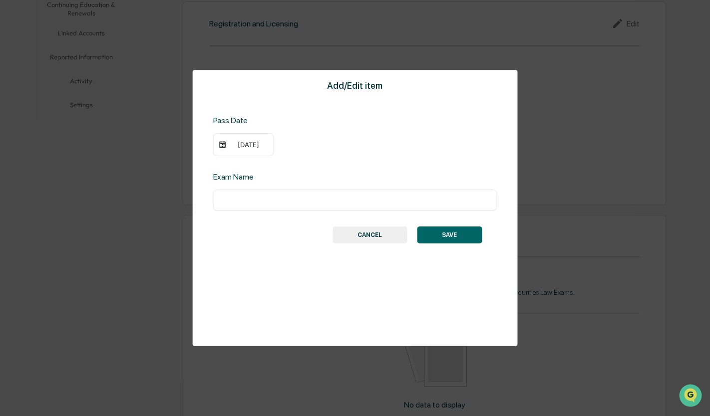
click at [248, 144] on div "09/23/2023" at bounding box center [249, 145] width 40 height 8
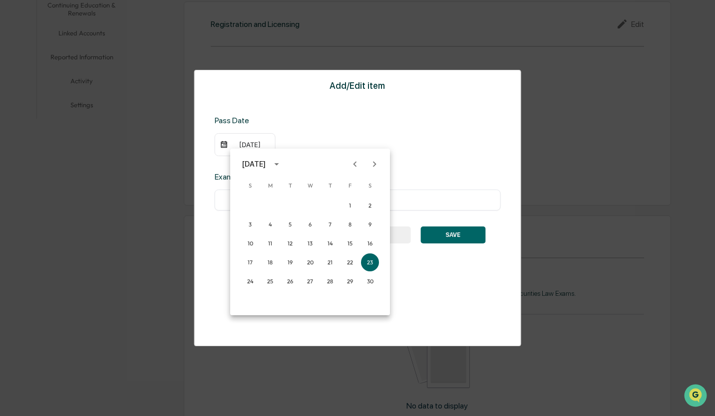
click at [285, 169] on div "September 2023" at bounding box center [263, 164] width 42 height 16
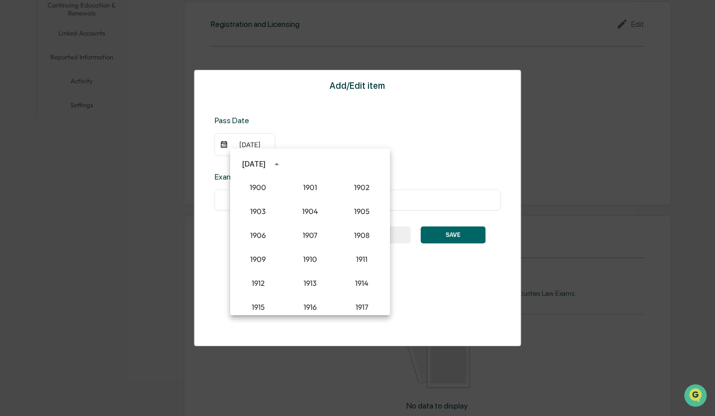
scroll to position [924, 0]
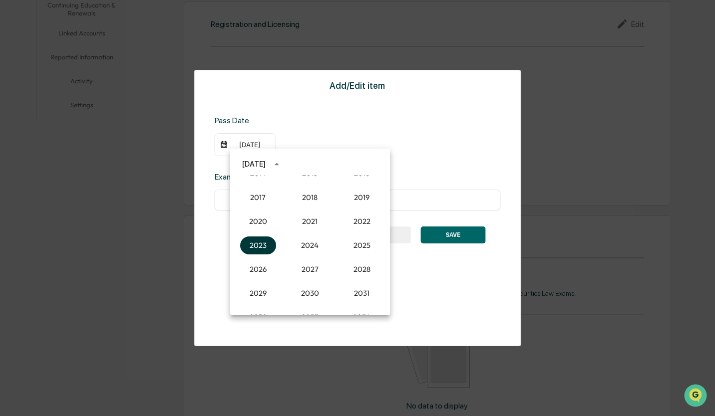
click at [268, 243] on button "2023" at bounding box center [258, 246] width 36 height 18
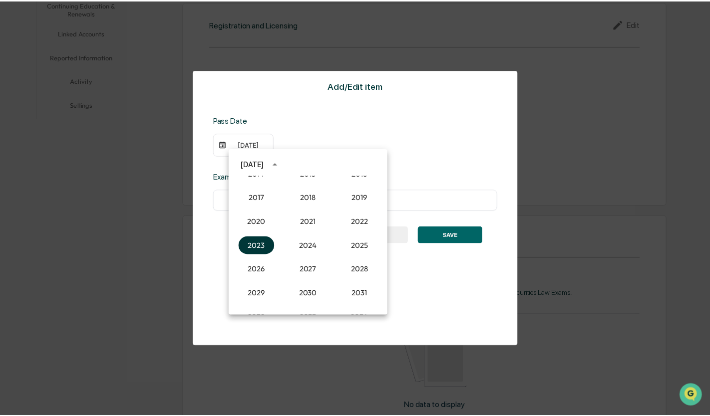
scroll to position [250, 0]
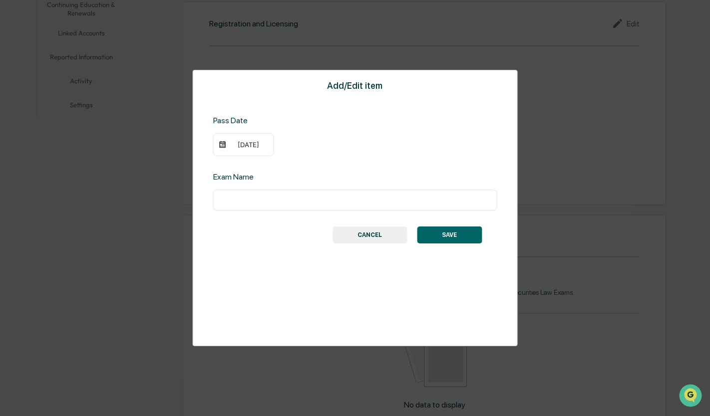
click at [236, 143] on div "09/23/2023" at bounding box center [249, 145] width 40 height 8
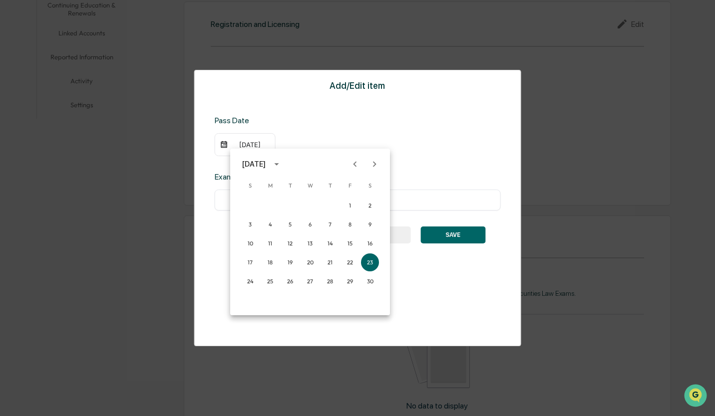
click at [352, 166] on icon "Previous month" at bounding box center [354, 164] width 11 height 11
click at [350, 162] on icon "Previous month" at bounding box center [354, 164] width 11 height 11
click at [352, 164] on icon "Previous month" at bounding box center [354, 164] width 11 height 11
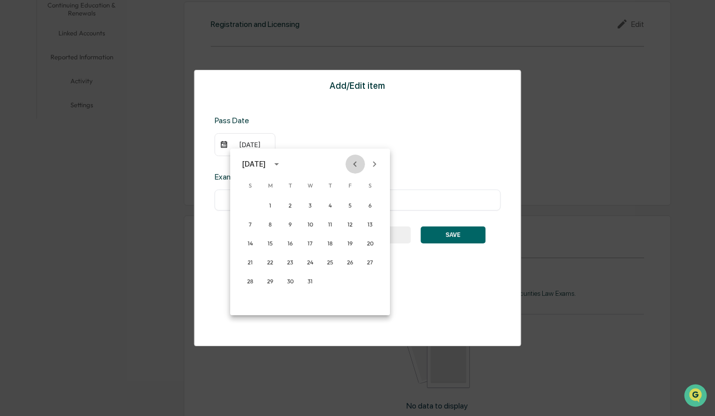
click at [352, 164] on icon "Previous month" at bounding box center [354, 164] width 11 height 11
click at [274, 206] on button "2" at bounding box center [270, 206] width 18 height 18
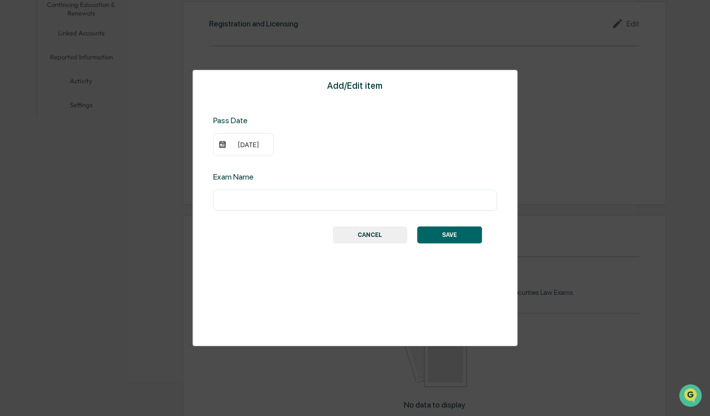
click at [251, 202] on input "text" at bounding box center [355, 200] width 269 height 10
type input "**********"
click at [459, 228] on button "SAVE" at bounding box center [449, 235] width 65 height 17
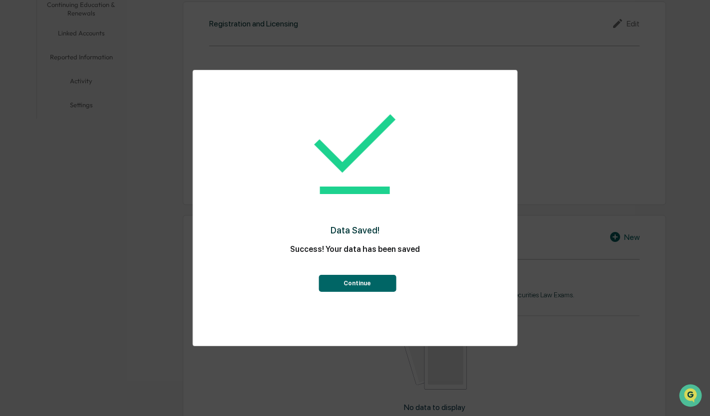
drag, startPoint x: 369, startPoint y: 279, endPoint x: 376, endPoint y: 278, distance: 6.7
click at [370, 279] on button "Continue" at bounding box center [356, 283] width 77 height 17
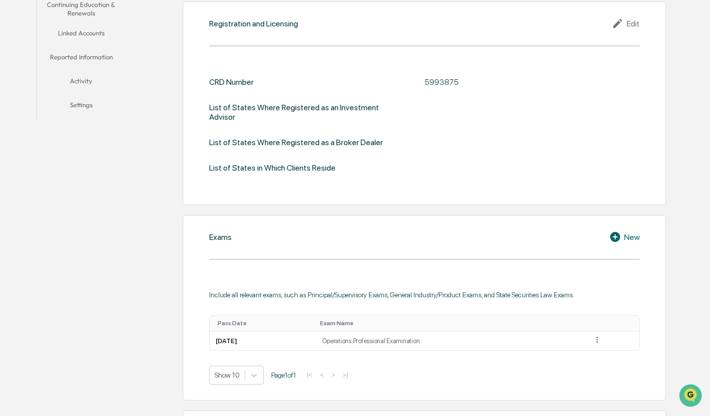
click at [617, 220] on div "Exams New Include all relevant exams, such as Principal/Supervisory Exams, Gene…" at bounding box center [425, 308] width 484 height 186
click at [620, 231] on icon at bounding box center [616, 237] width 15 height 12
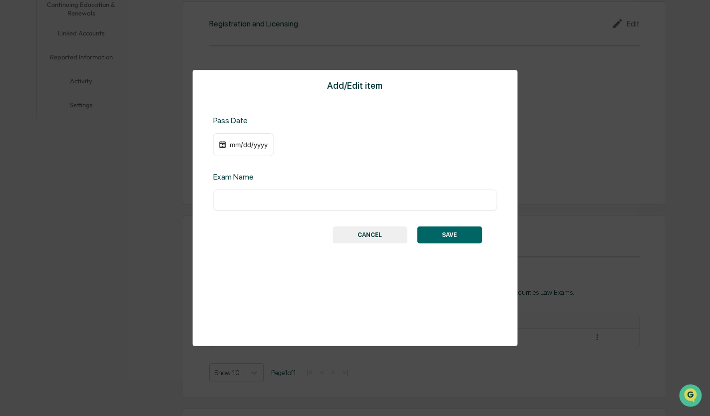
click at [244, 149] on div "mm/dd/yyyy" at bounding box center [243, 144] width 61 height 23
click at [245, 143] on div "mm/dd/yyyy" at bounding box center [249, 145] width 40 height 8
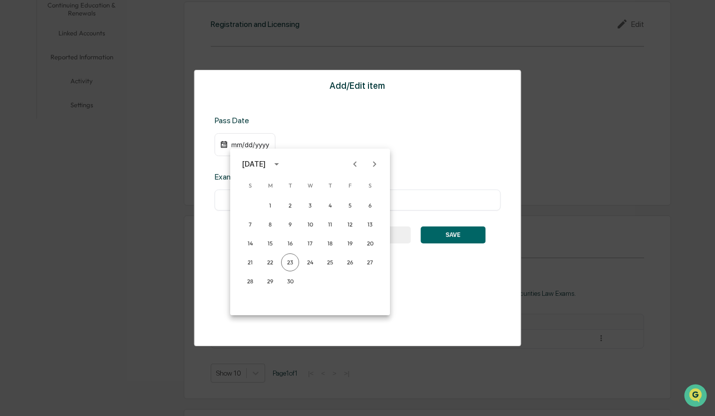
drag, startPoint x: 293, startPoint y: 164, endPoint x: 298, endPoint y: 166, distance: 5.2
click at [285, 166] on div "September 2025" at bounding box center [263, 164] width 42 height 16
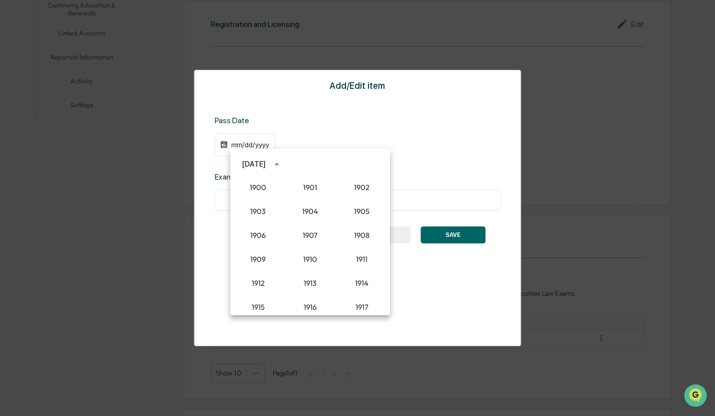
click at [285, 166] on div "September 2025" at bounding box center [263, 164] width 42 height 16
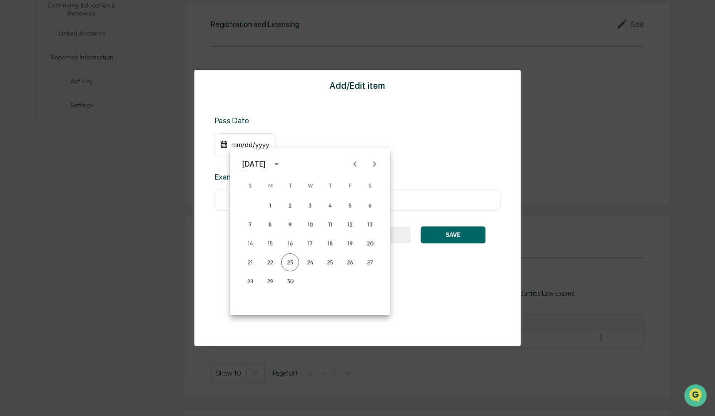
click at [263, 164] on div "September 2025" at bounding box center [253, 164] width 23 height 11
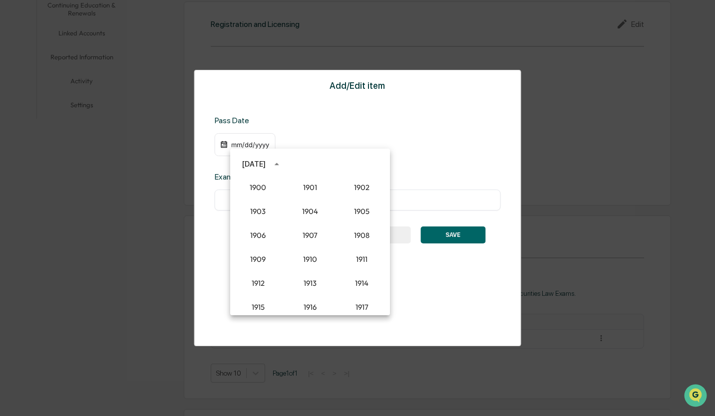
scroll to position [924, 0]
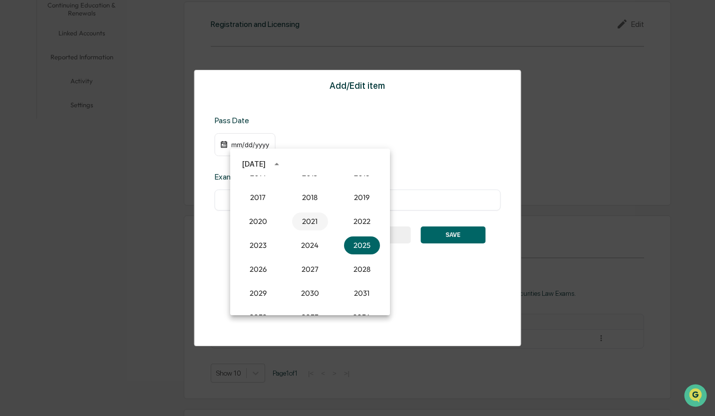
click at [300, 224] on button "2021" at bounding box center [310, 222] width 36 height 18
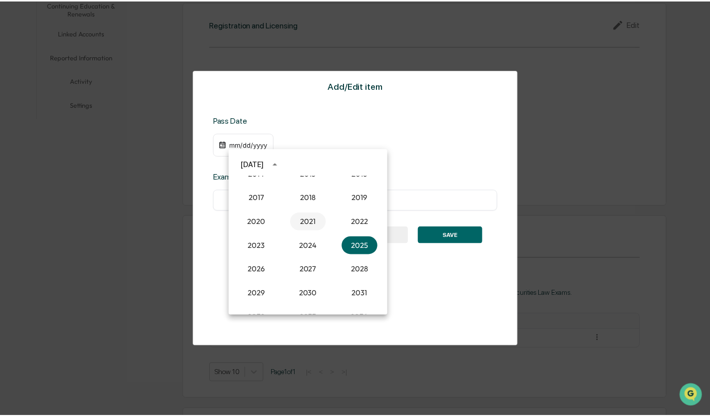
scroll to position [250, 0]
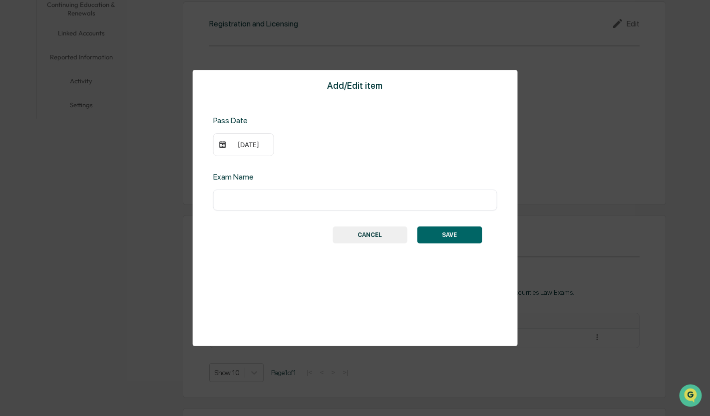
click at [237, 146] on div "09/23/2021" at bounding box center [249, 145] width 40 height 8
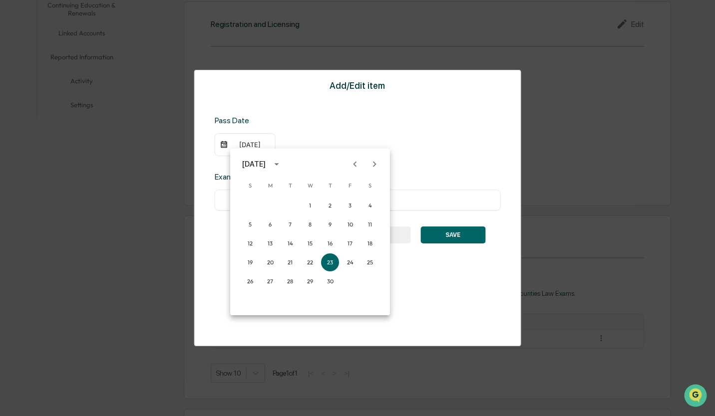
click at [351, 164] on icon "Previous month" at bounding box center [354, 164] width 11 height 11
click at [309, 224] on button "9" at bounding box center [310, 225] width 18 height 18
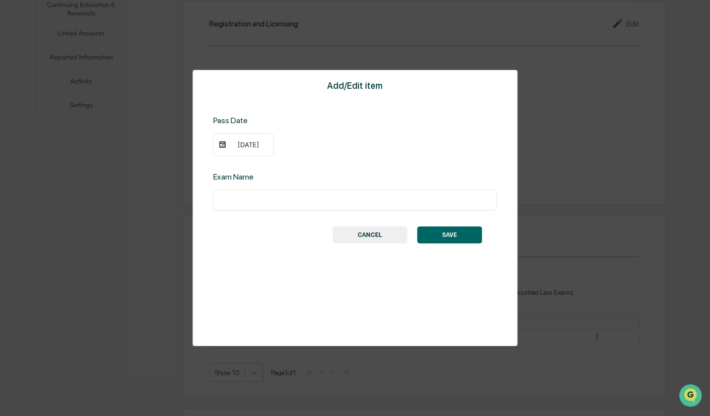
click at [309, 224] on div "1 2 3 4 5 6 7 8 9 10 11 12 13 14 15 16 17 18 19 20 21 22 23 24 25 26 27 28 29 30" at bounding box center [290, 202] width 120 height 54
click at [256, 203] on input "text" at bounding box center [355, 200] width 269 height 10
type input "**********"
click at [438, 237] on button "SAVE" at bounding box center [449, 235] width 65 height 17
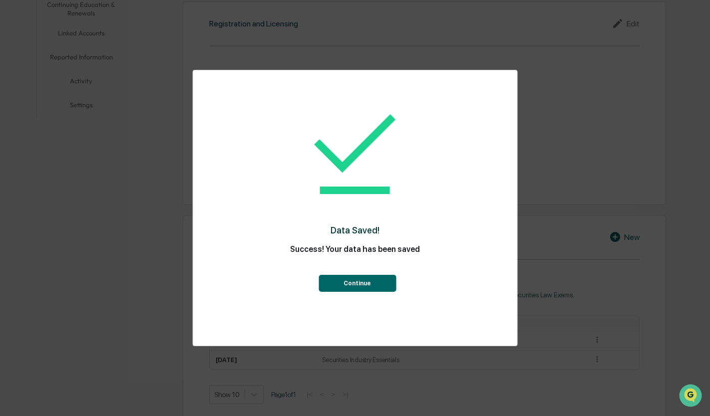
click at [377, 288] on button "Continue" at bounding box center [356, 283] width 77 height 17
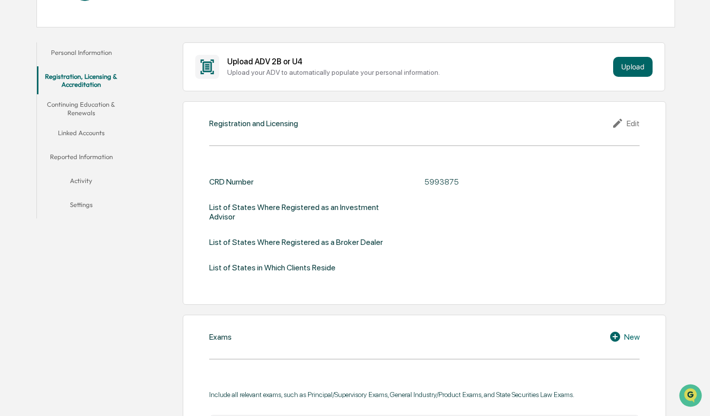
scroll to position [100, 0]
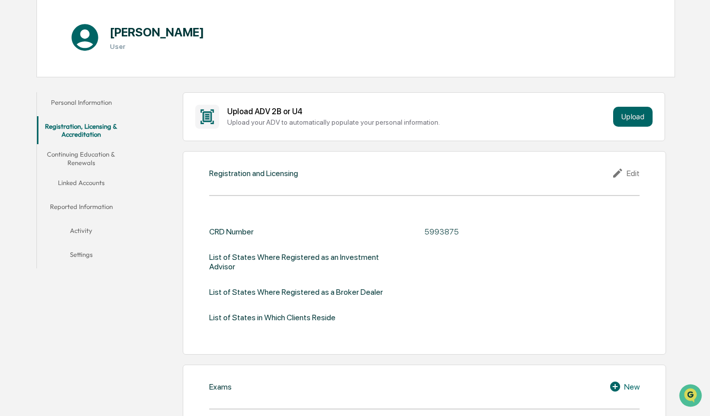
click at [410, 174] on div "Registration and Licensing Edit" at bounding box center [424, 173] width 430 height 12
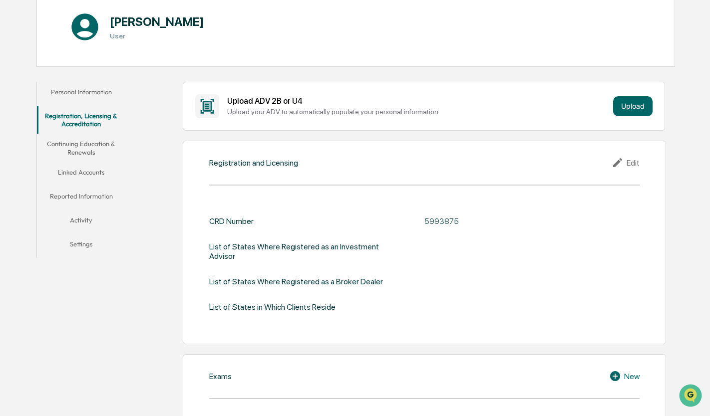
scroll to position [0, 0]
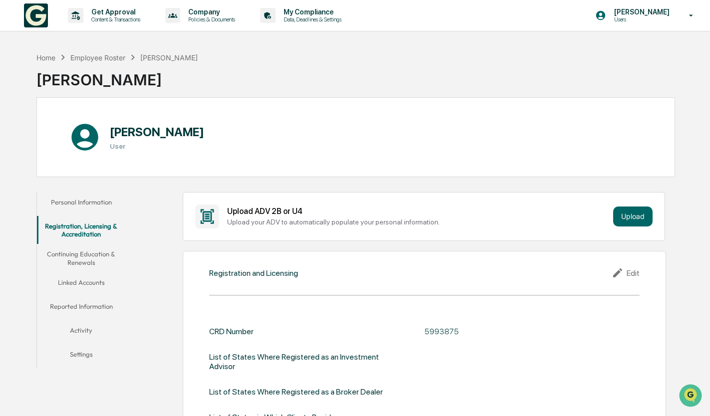
click at [74, 258] on button "Continuing Education & Renewals" at bounding box center [81, 258] width 89 height 28
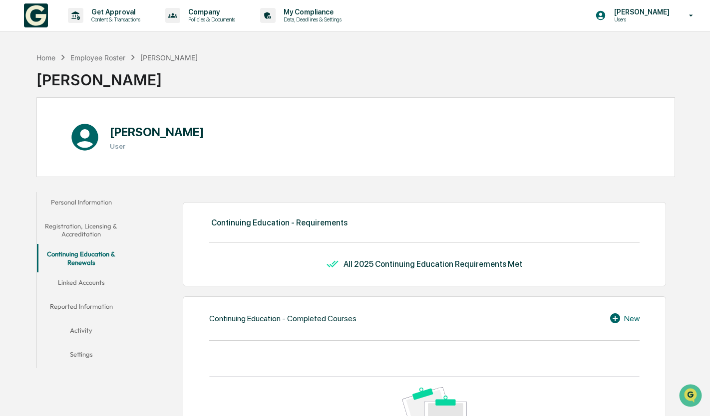
click at [102, 279] on button "Linked Accounts" at bounding box center [81, 285] width 89 height 24
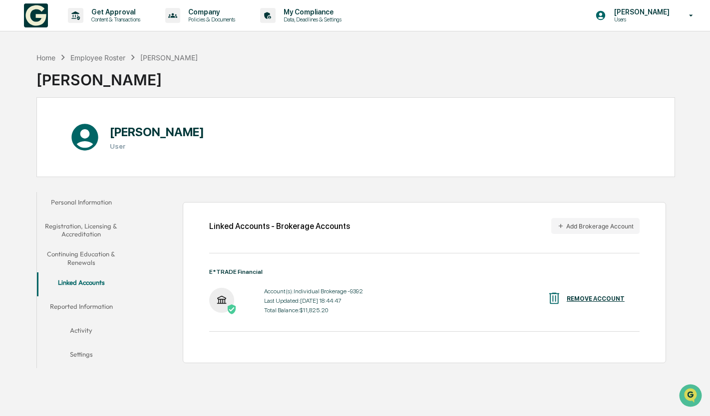
click at [321, 316] on div "Account(s): Individual Brokerage -9392 Last Updated: 2025-09-23 18:44:47 Total …" at bounding box center [313, 301] width 99 height 31
click at [91, 302] on button "Reported Information" at bounding box center [81, 308] width 89 height 24
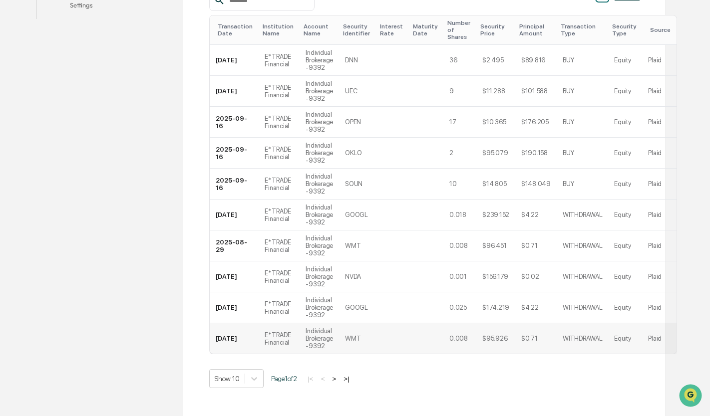
scroll to position [395, 0]
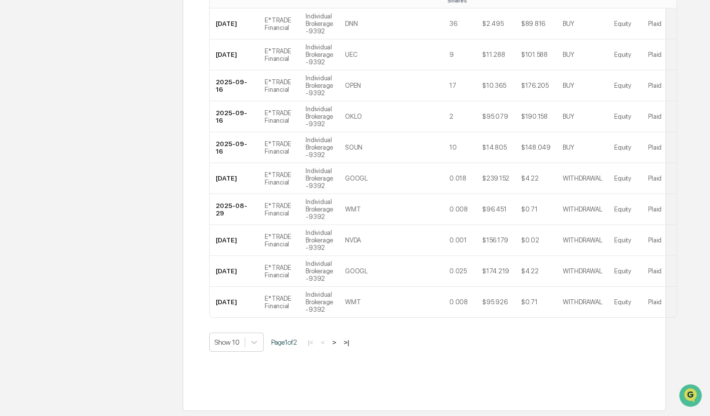
click at [465, 370] on div "Transactions (Public) Holdings (Public) Transactions (Private) Holdings (Privat…" at bounding box center [424, 113] width 430 height 563
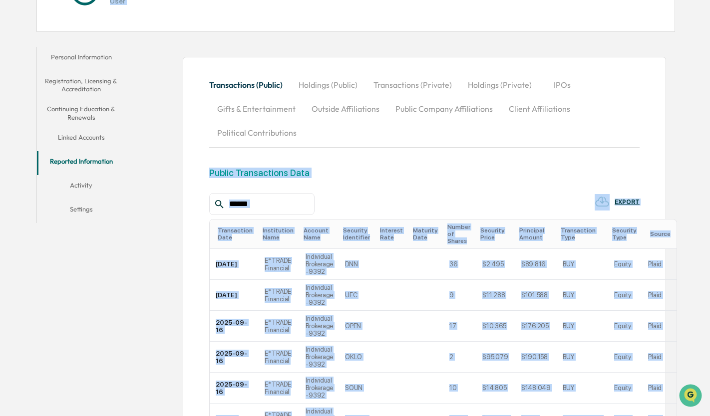
scroll to position [0, 0]
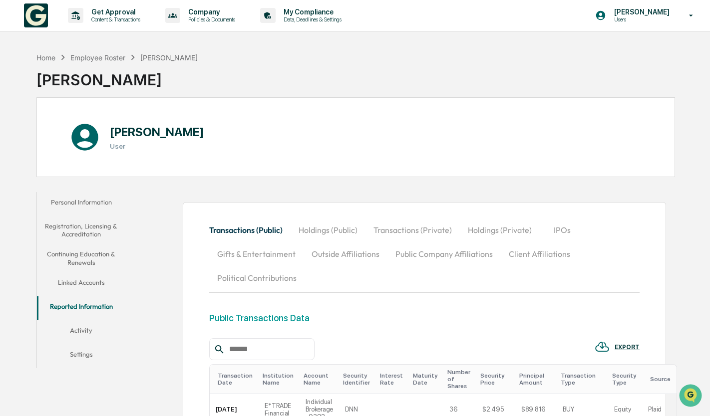
click at [395, 113] on div "Nicole Parascondala User" at bounding box center [355, 137] width 639 height 80
click at [420, 92] on div "Home Employee Roster Nicole Parascondala Nicole Parascondala" at bounding box center [355, 72] width 639 height 50
click at [493, 229] on button "Holdings (Private)" at bounding box center [500, 230] width 80 height 24
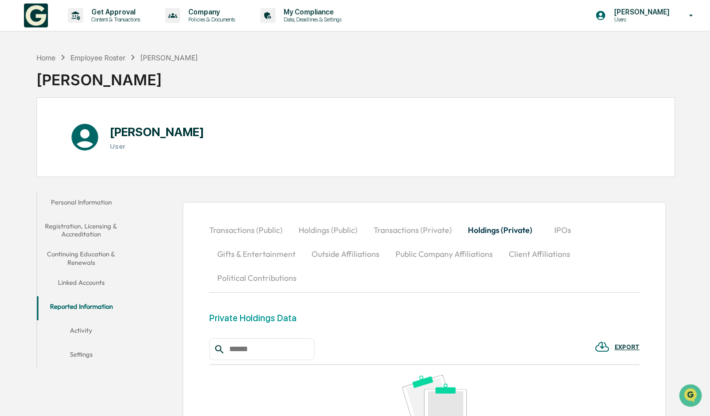
scroll to position [161, 0]
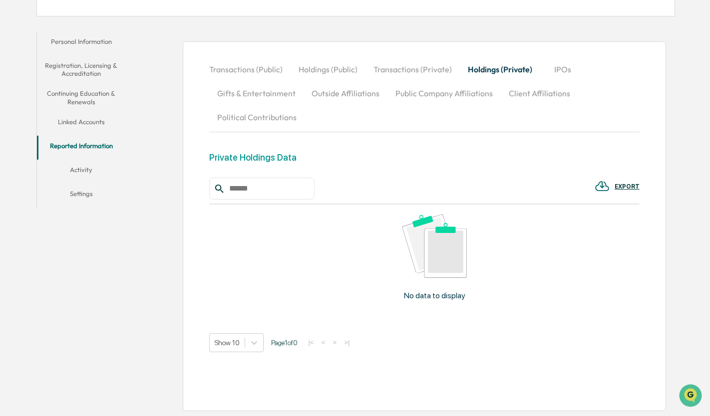
click at [327, 78] on button "Holdings (Public)" at bounding box center [327, 69] width 75 height 24
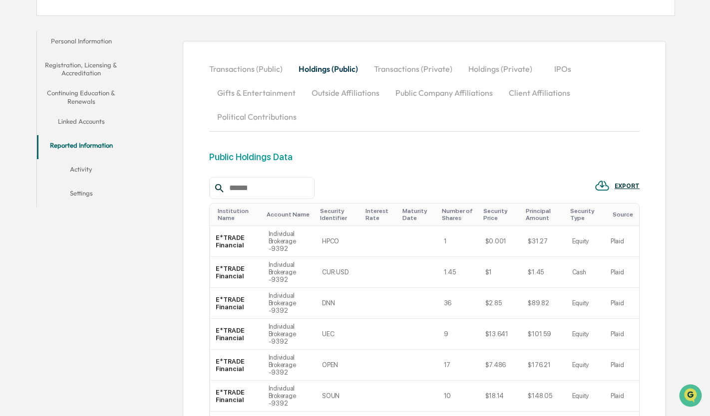
click at [331, 71] on button "Holdings (Public)" at bounding box center [327, 69] width 75 height 24
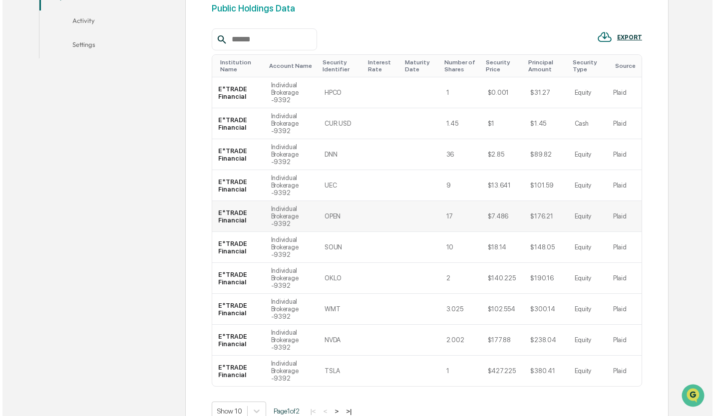
scroll to position [0, 0]
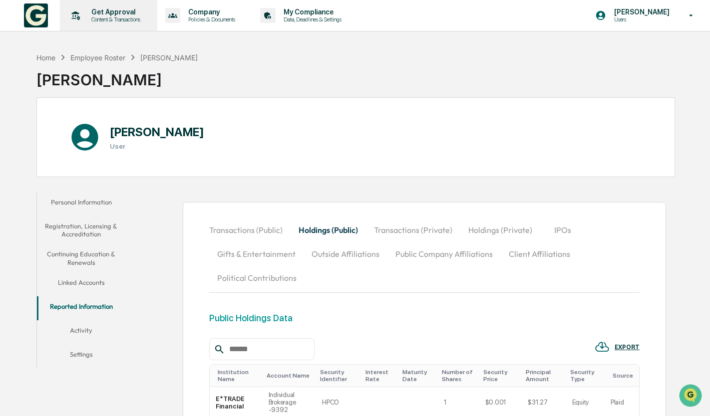
click at [104, 17] on p "Content & Transactions" at bounding box center [114, 19] width 62 height 7
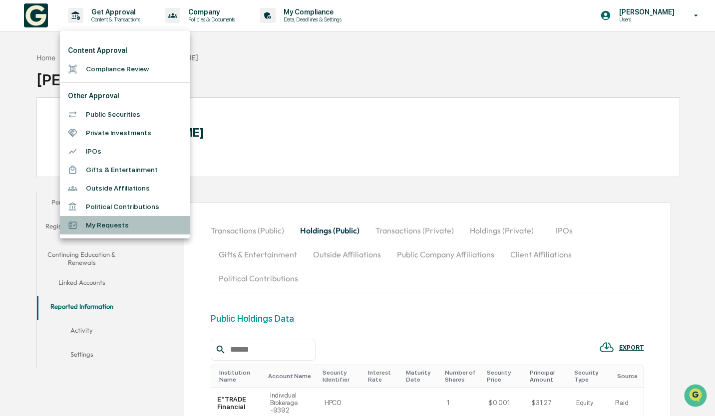
click at [114, 231] on li "My Requests" at bounding box center [125, 225] width 130 height 18
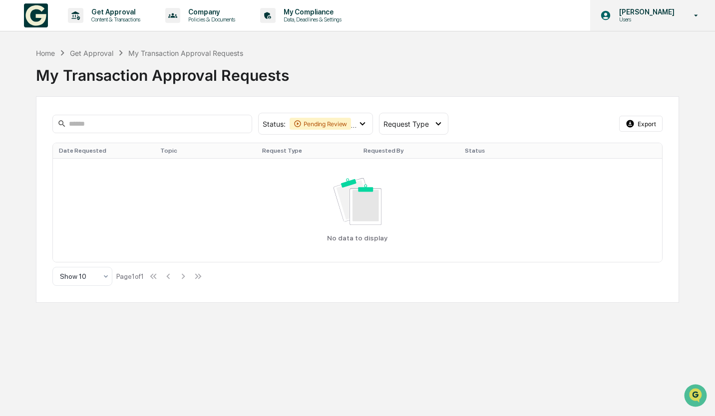
click at [666, 12] on p "[PERSON_NAME]" at bounding box center [645, 12] width 68 height 8
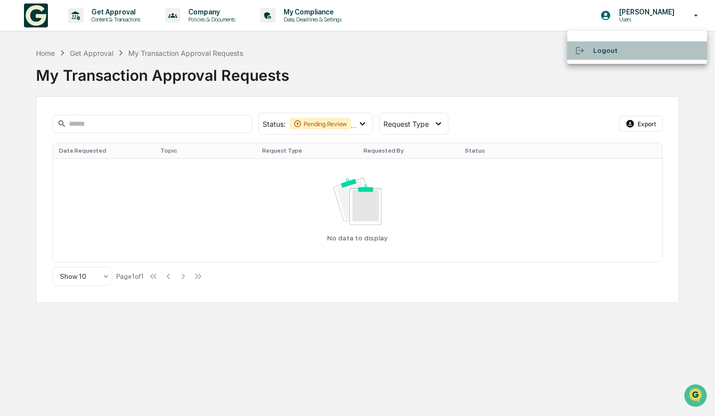
click at [615, 48] on li "Logout" at bounding box center [637, 50] width 140 height 18
